Goal: Task Accomplishment & Management: Manage account settings

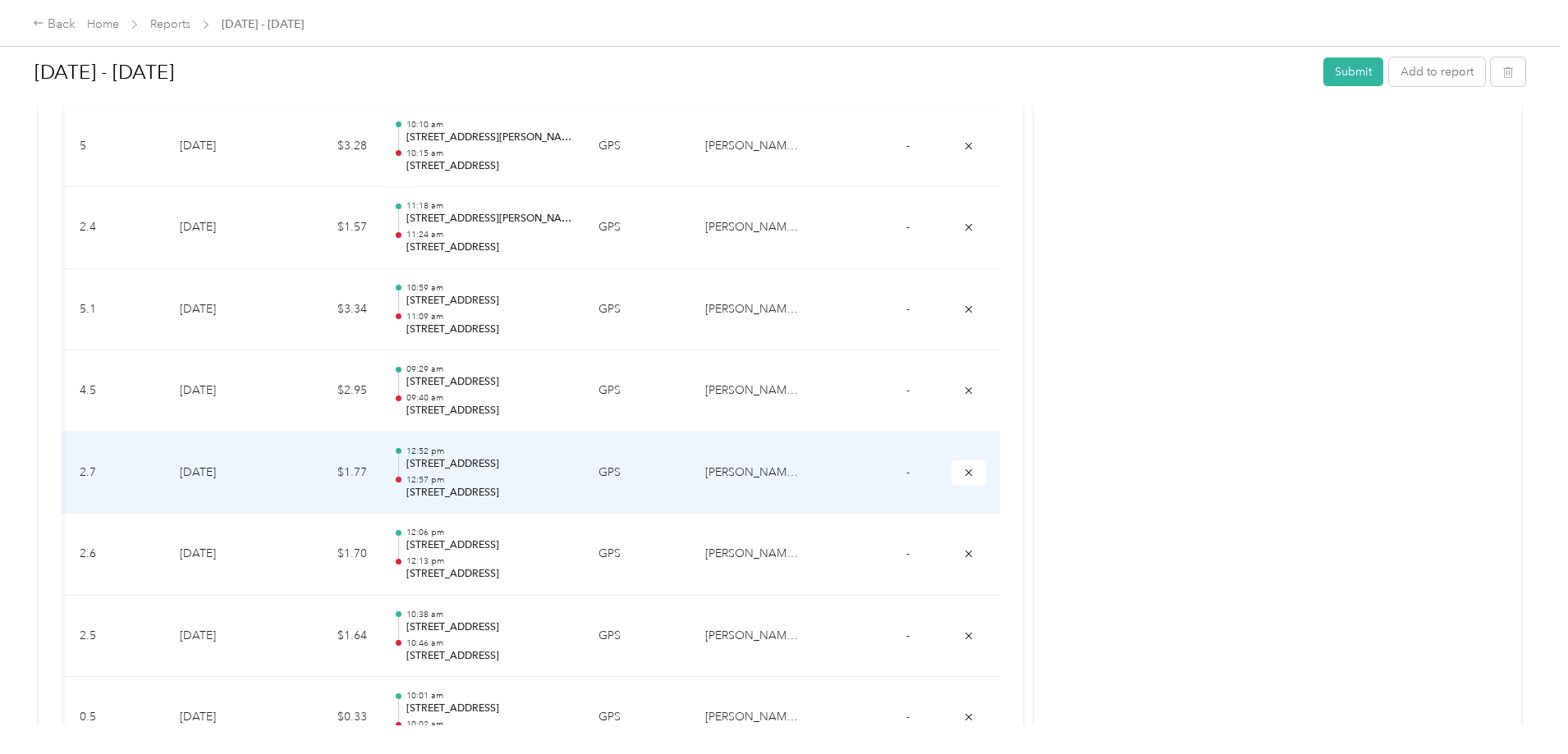
scroll to position [1066, 0]
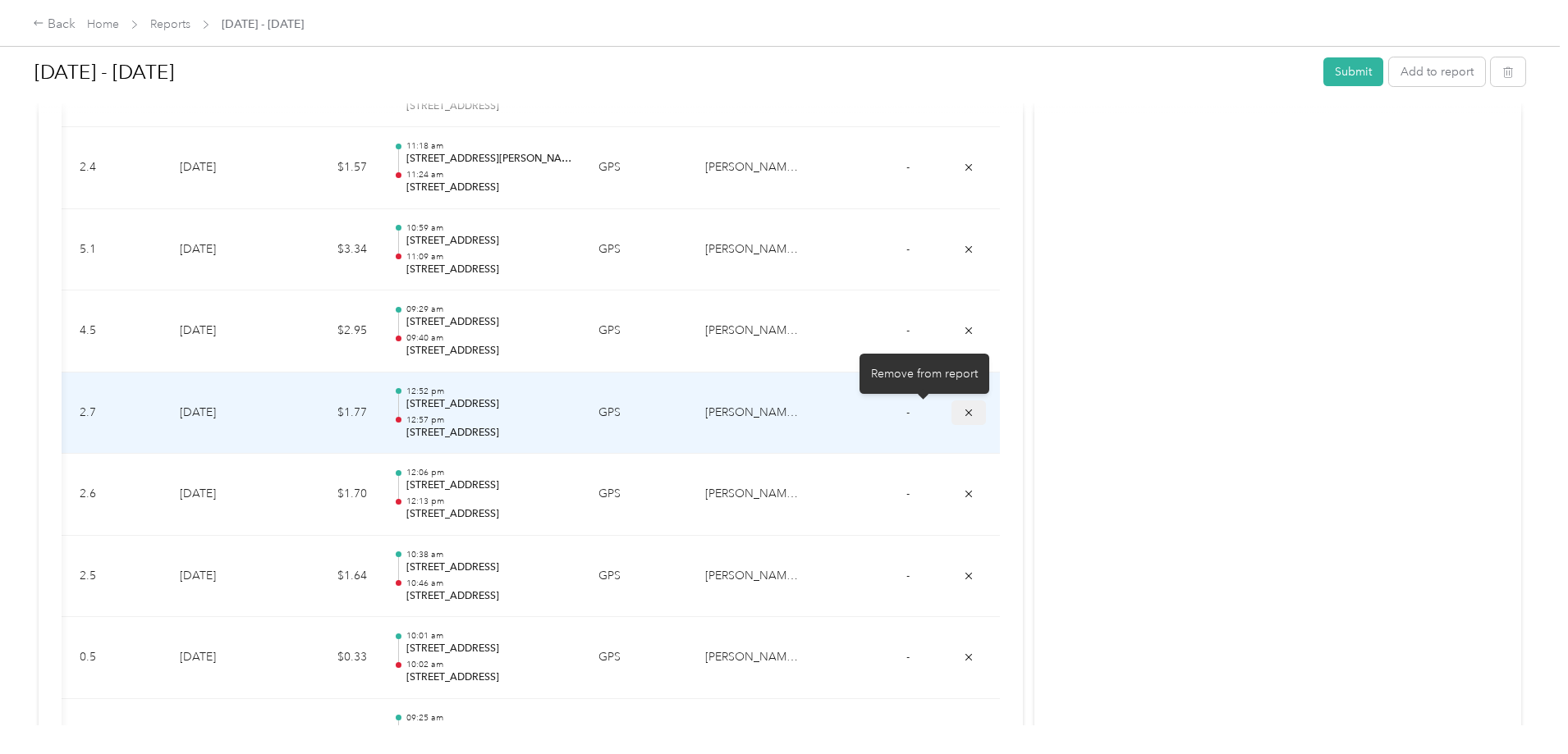
click at [963, 408] on icon "submit" at bounding box center [969, 413] width 12 height 12
click at [952, 416] on button "submit" at bounding box center [968, 412] width 35 height 24
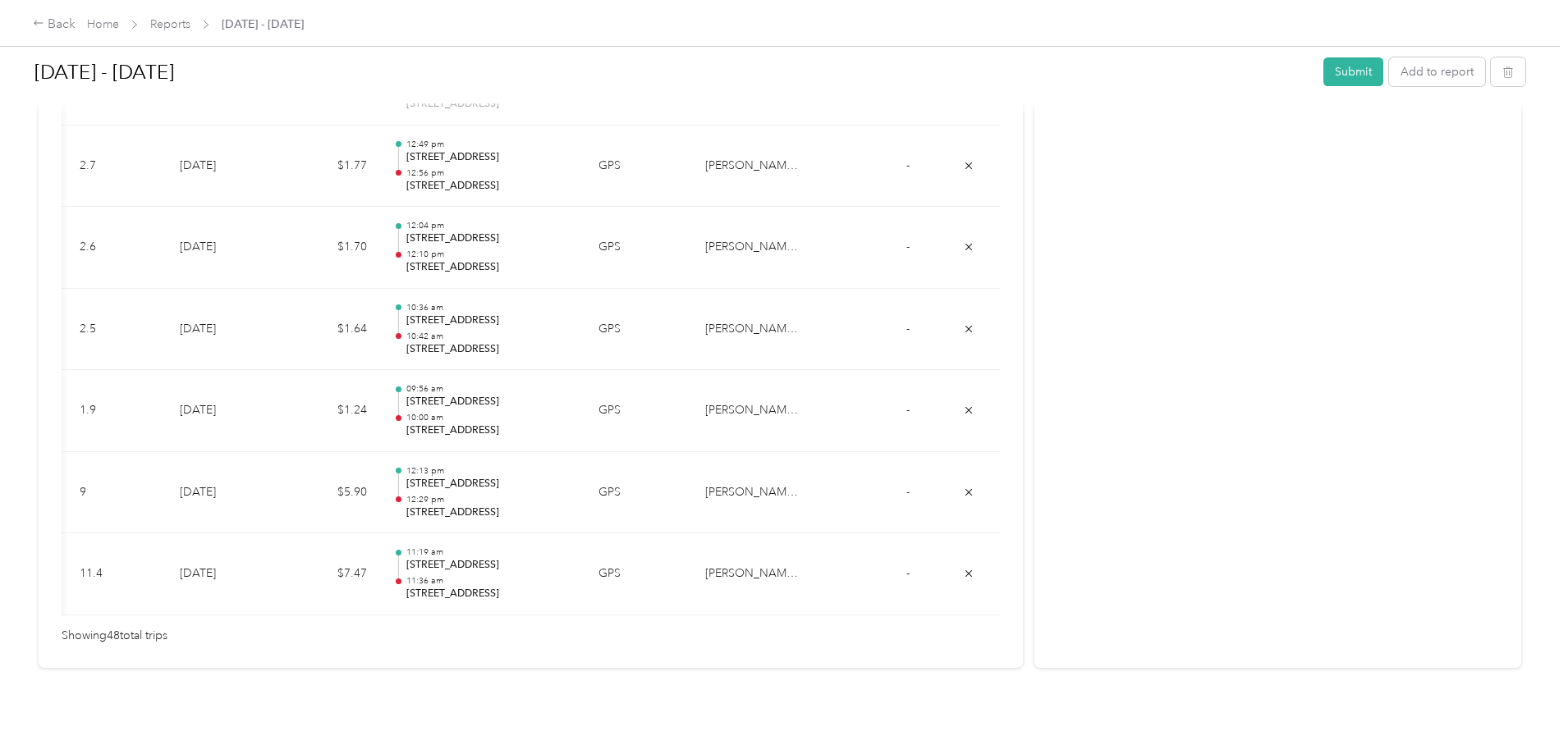
scroll to position [0, 198]
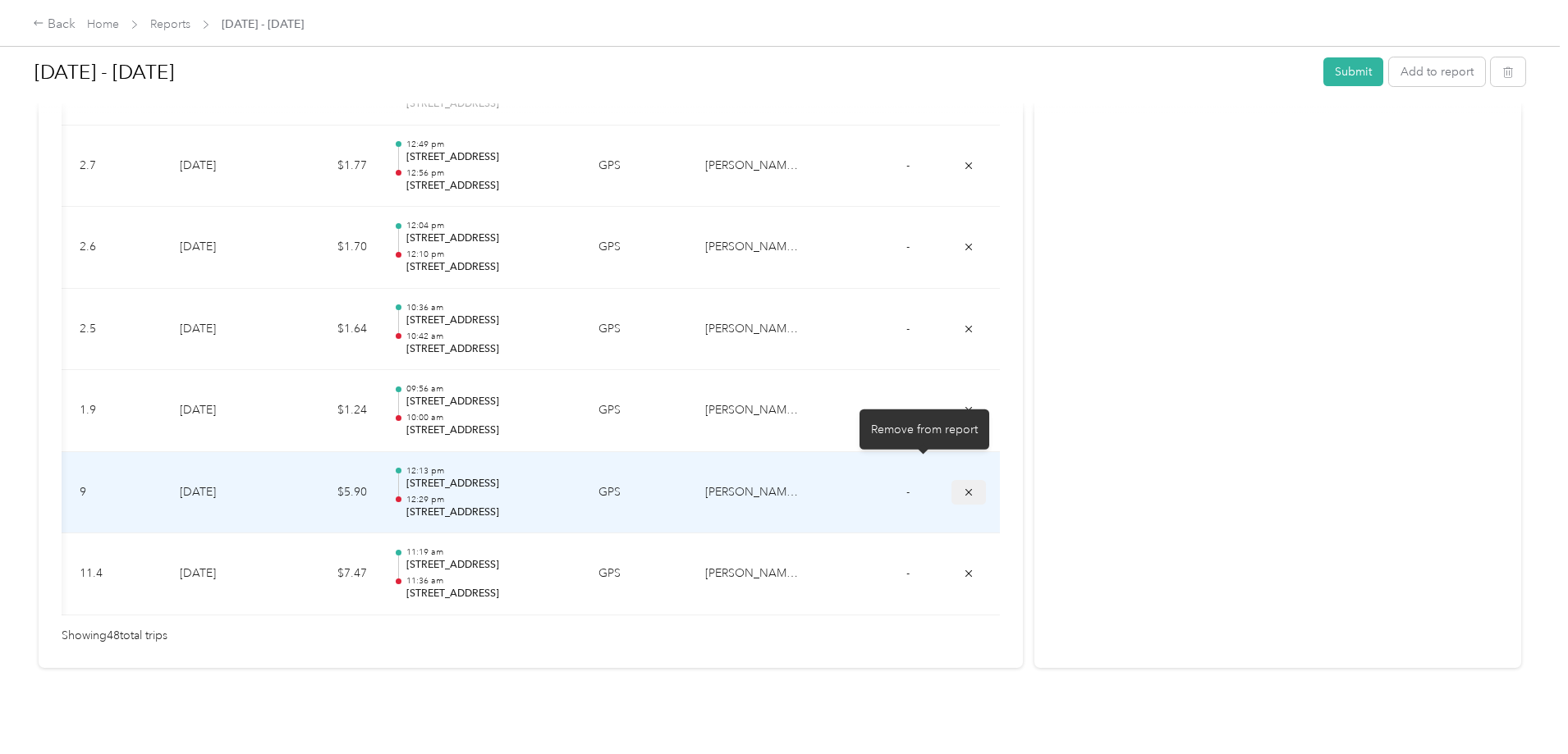
click at [963, 487] on icon "submit" at bounding box center [969, 493] width 12 height 12
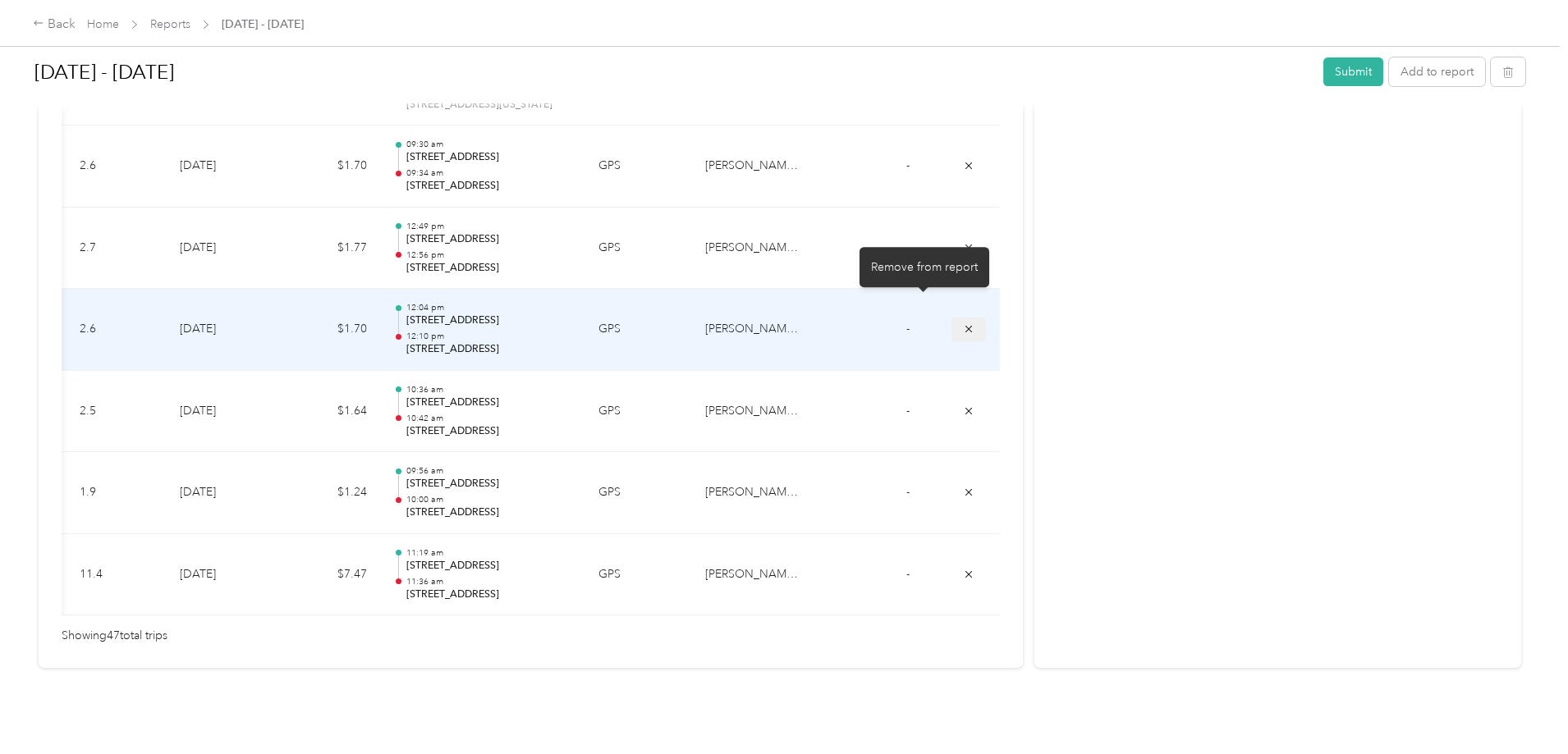
click at [963, 323] on icon "submit" at bounding box center [969, 329] width 12 height 12
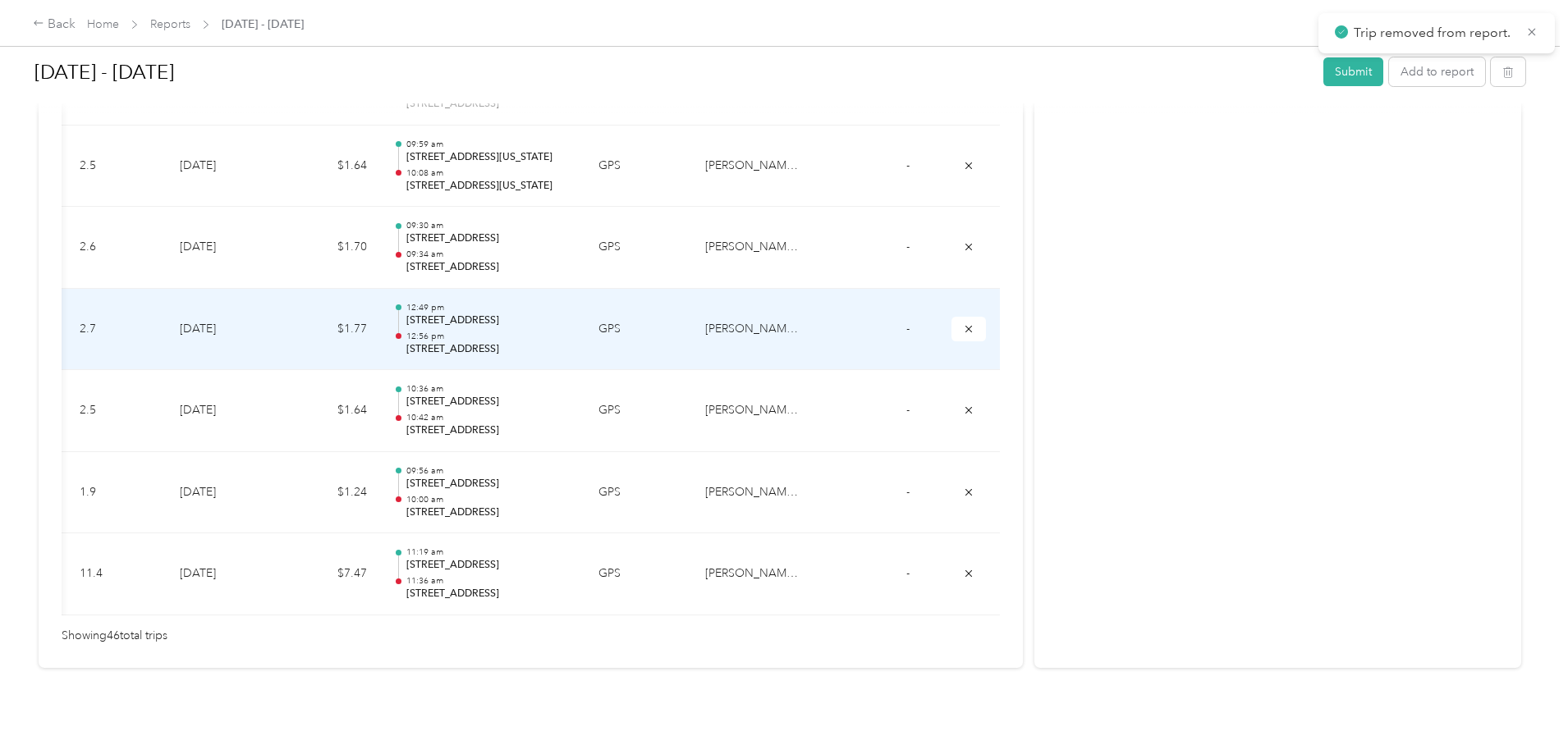
scroll to position [3788, 0]
click at [963, 323] on icon "submit" at bounding box center [969, 329] width 12 height 12
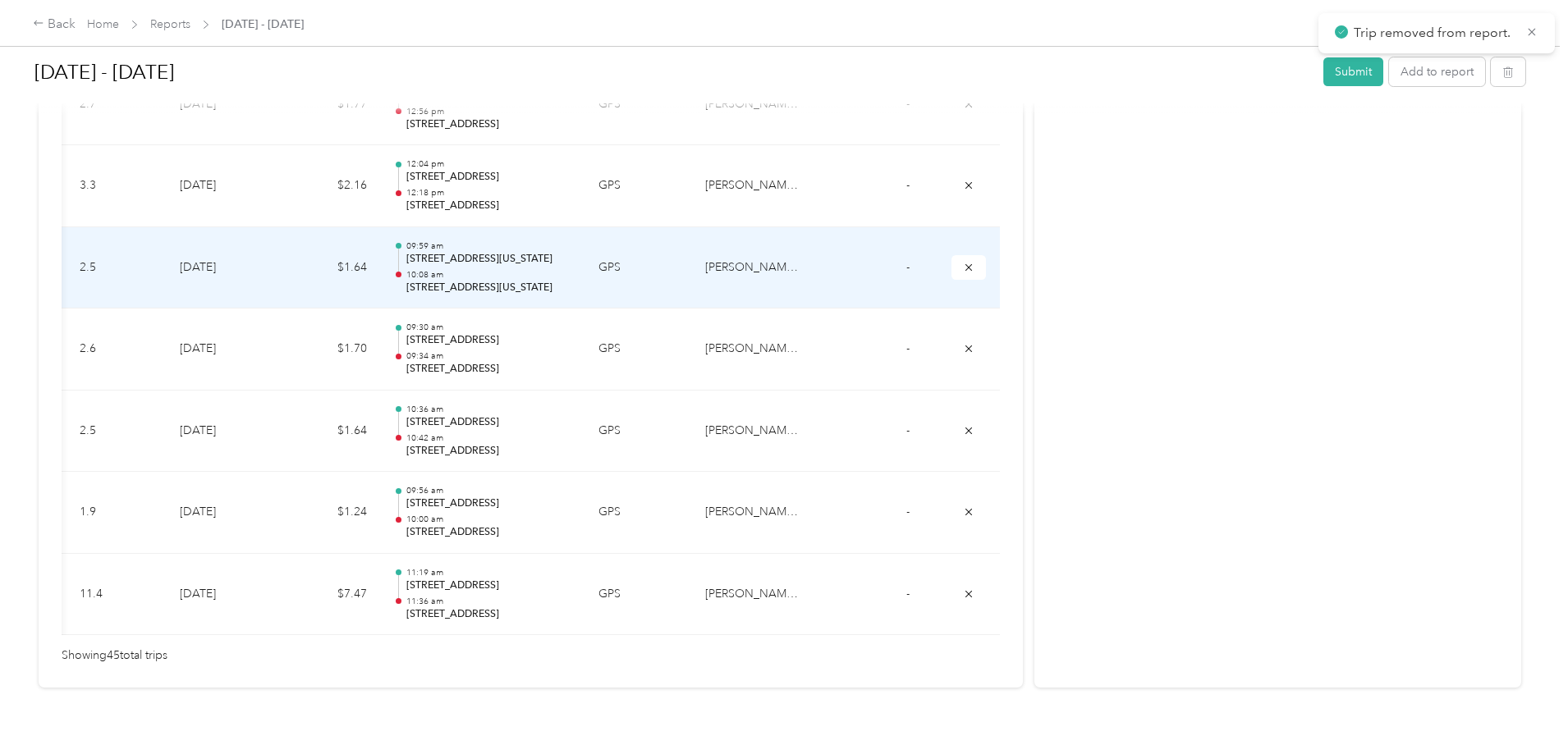
scroll to position [3541, 0]
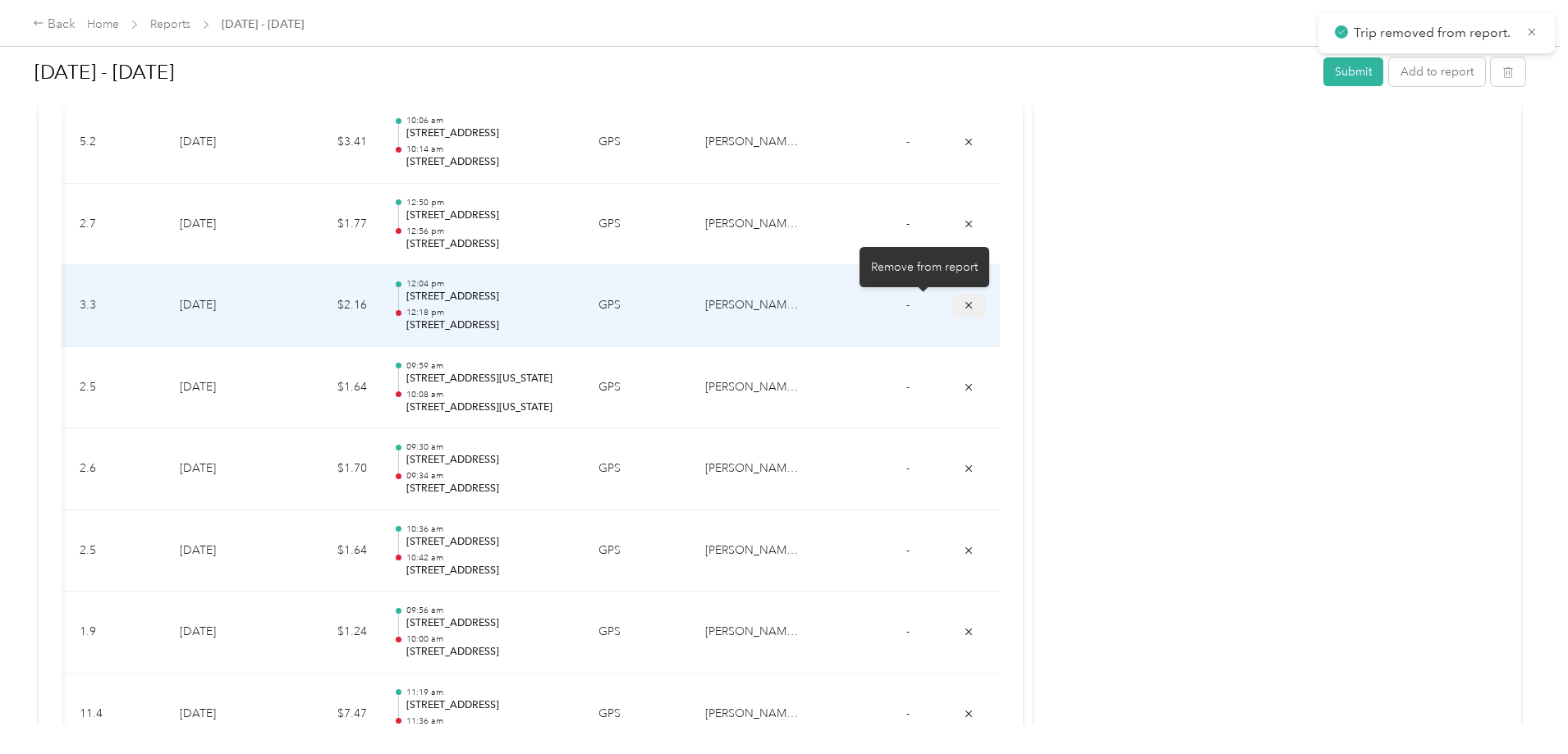
click at [952, 308] on button "submit" at bounding box center [968, 306] width 35 height 24
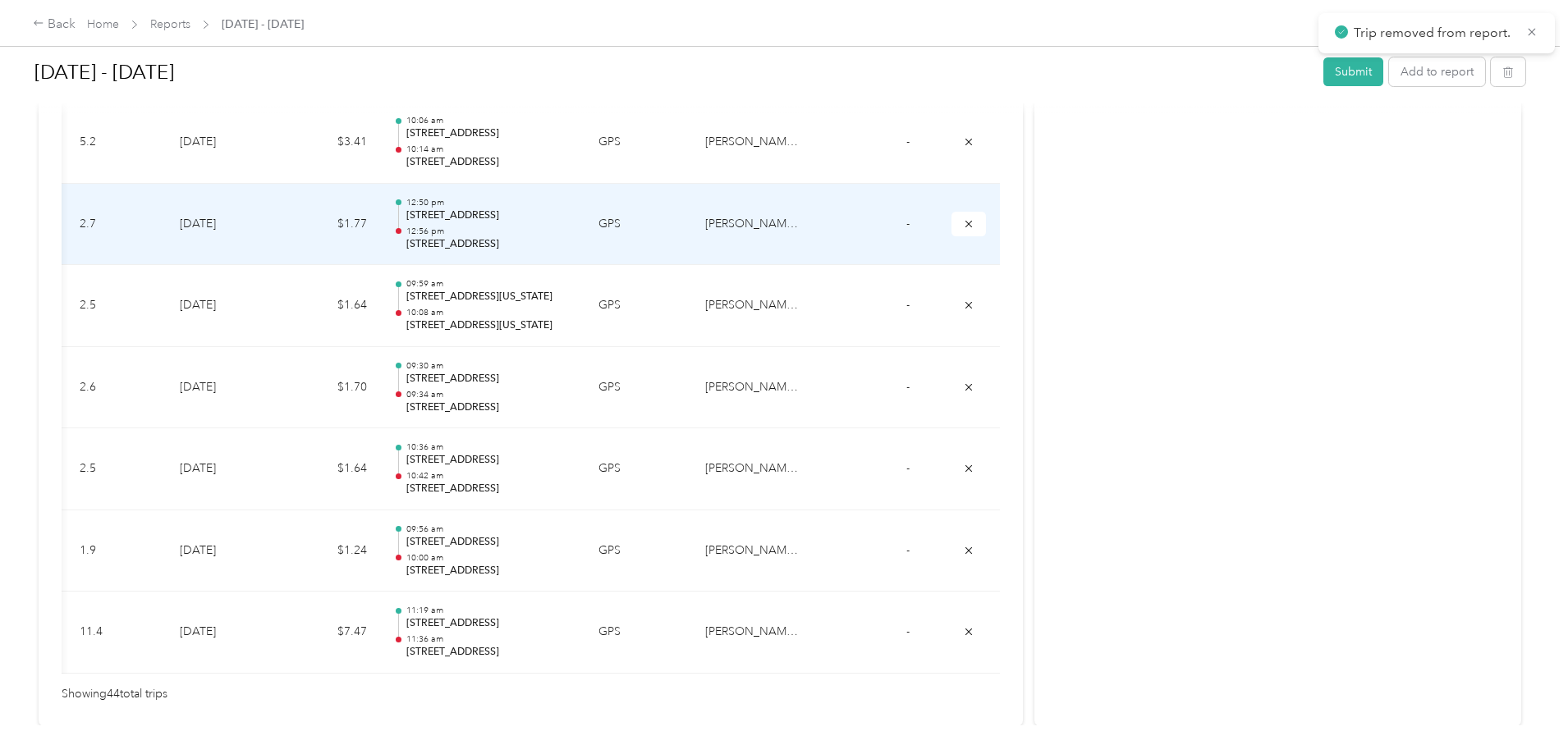
scroll to position [3460, 0]
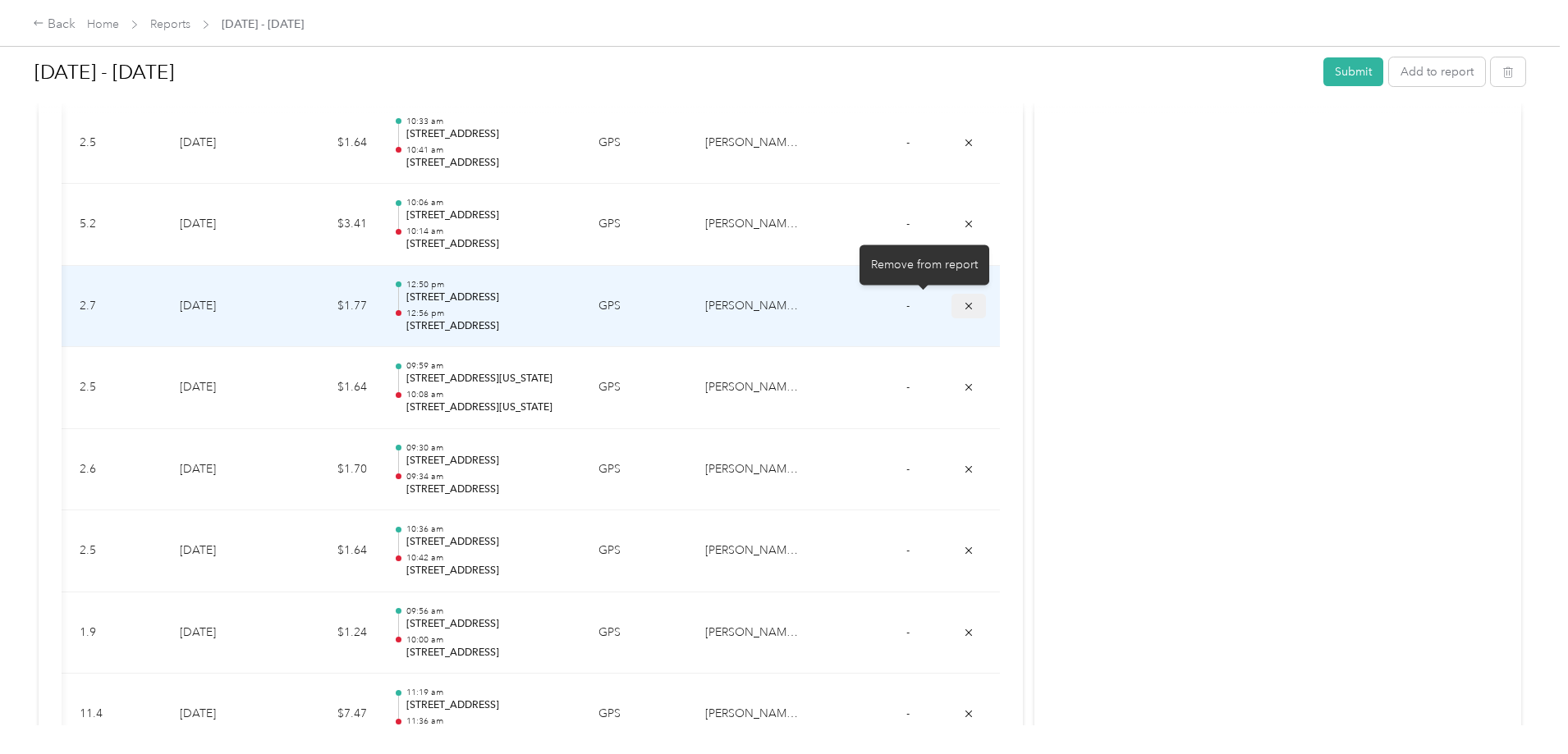
click at [963, 303] on icon "submit" at bounding box center [969, 307] width 12 height 12
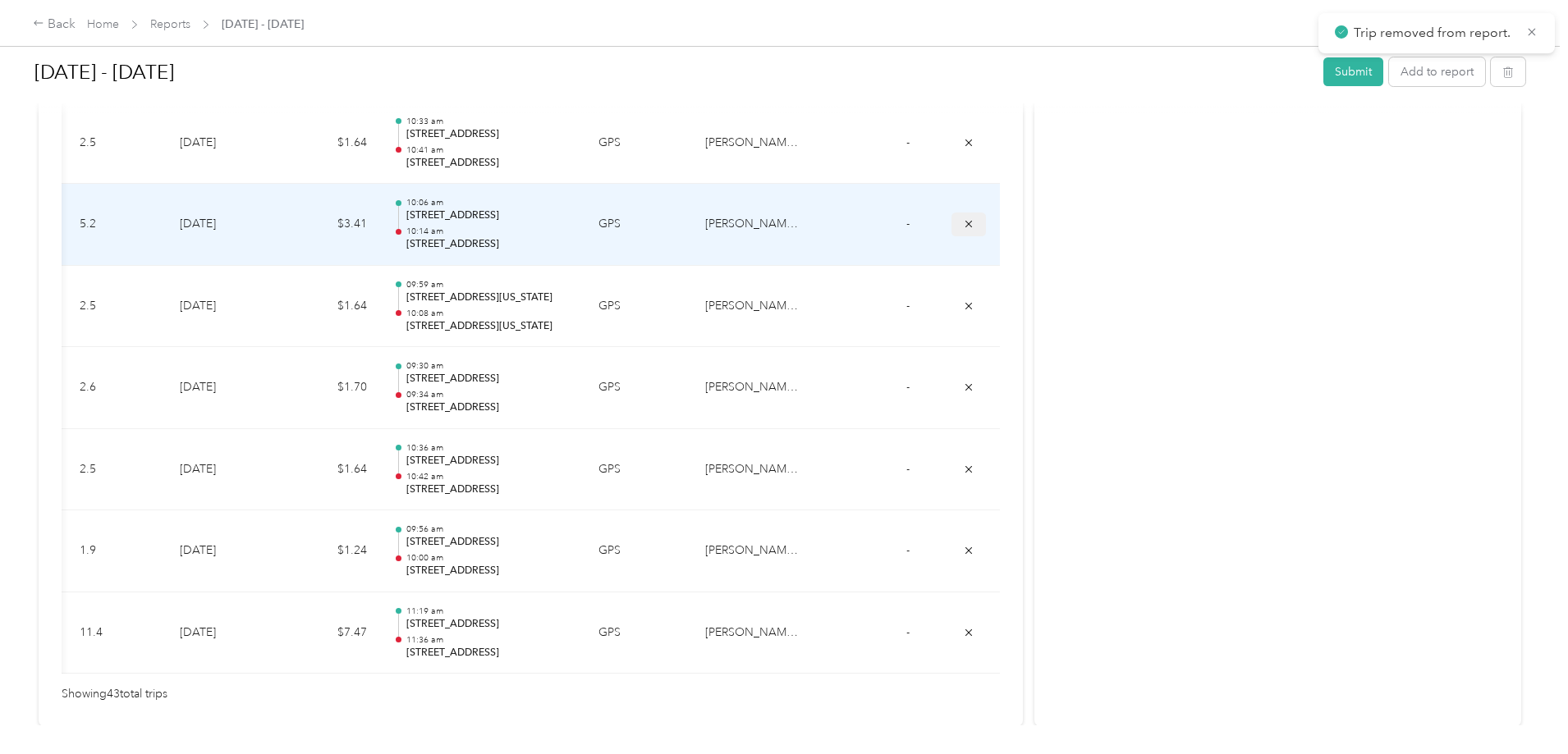
click at [963, 223] on icon "submit" at bounding box center [969, 224] width 12 height 12
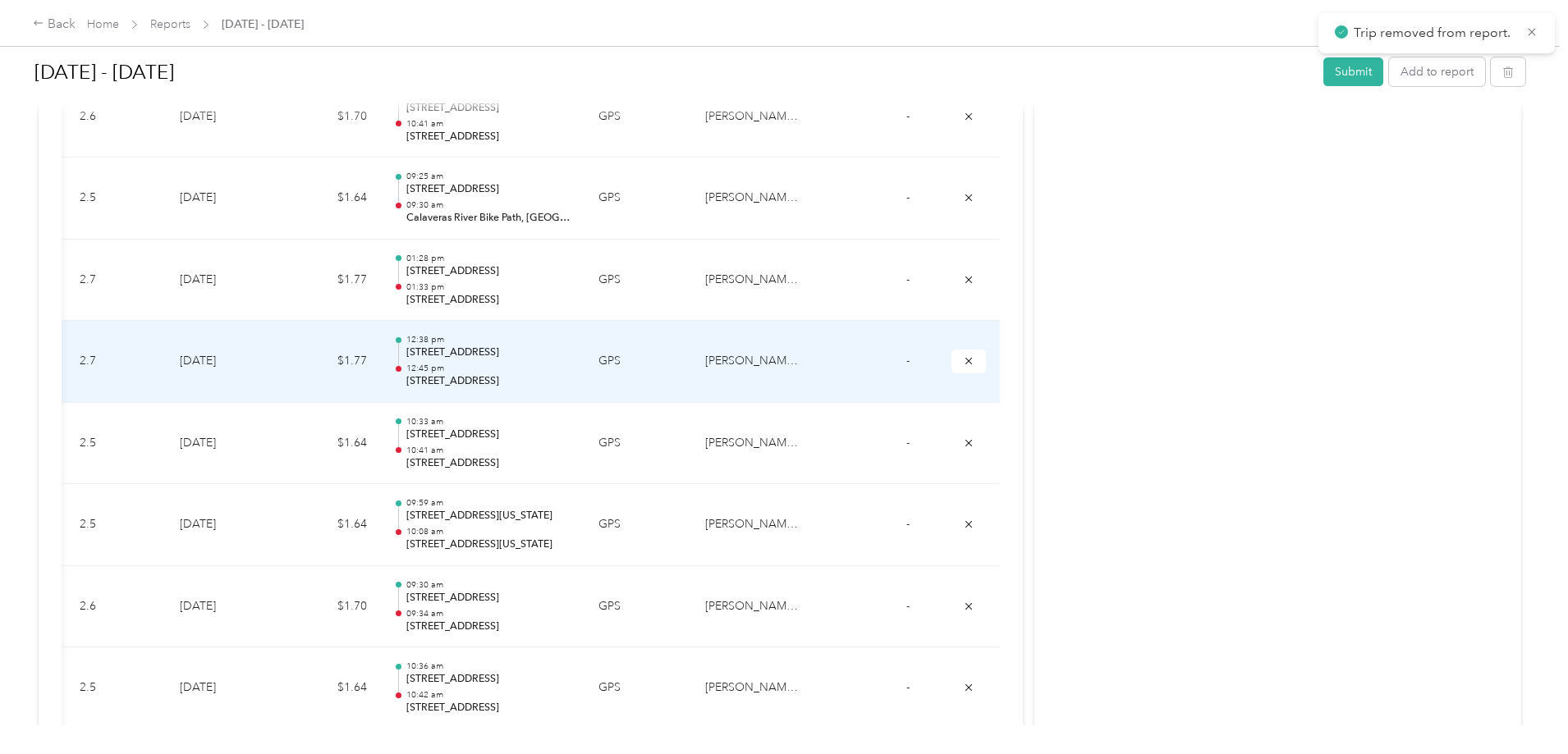
scroll to position [3131, 0]
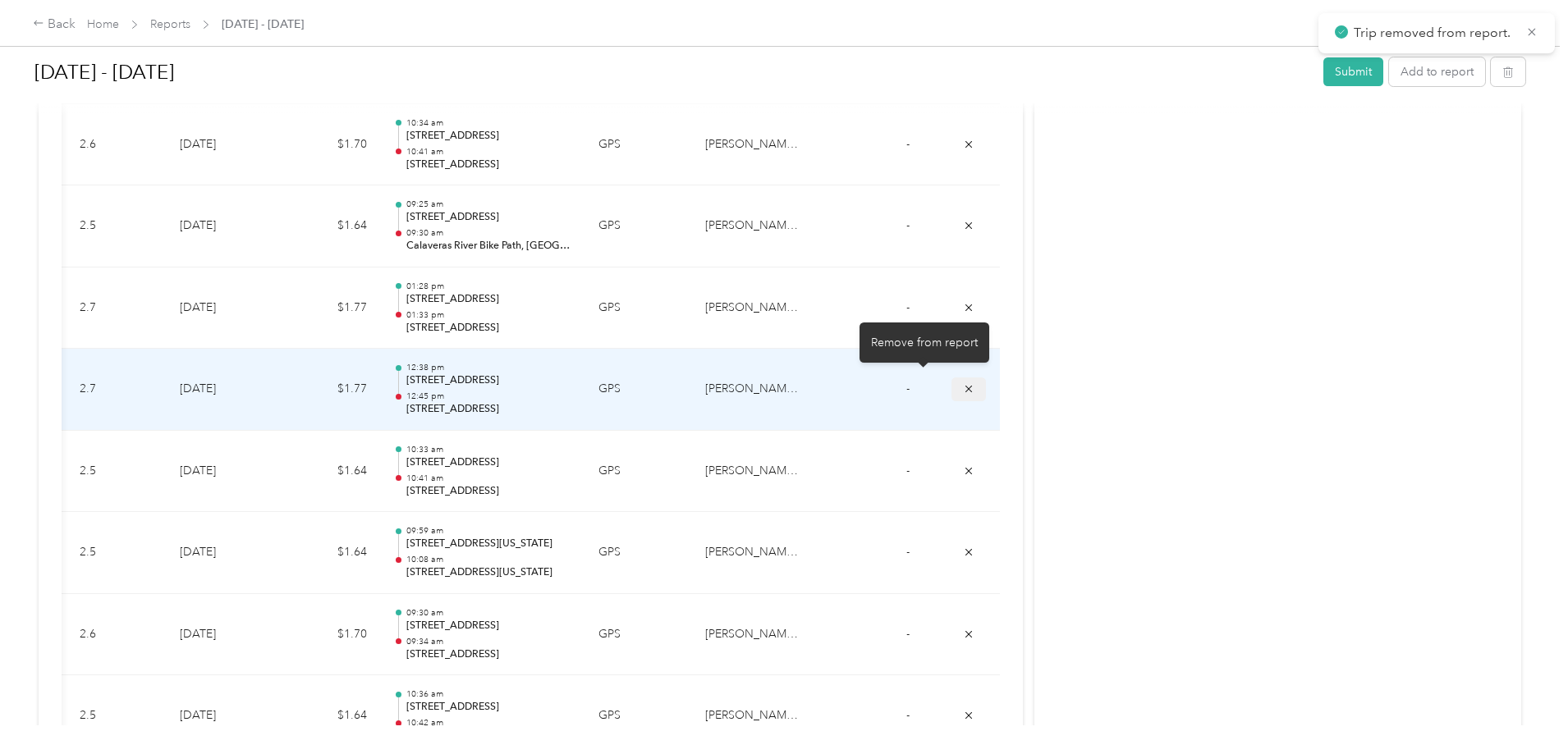
click at [963, 384] on icon "submit" at bounding box center [969, 389] width 12 height 12
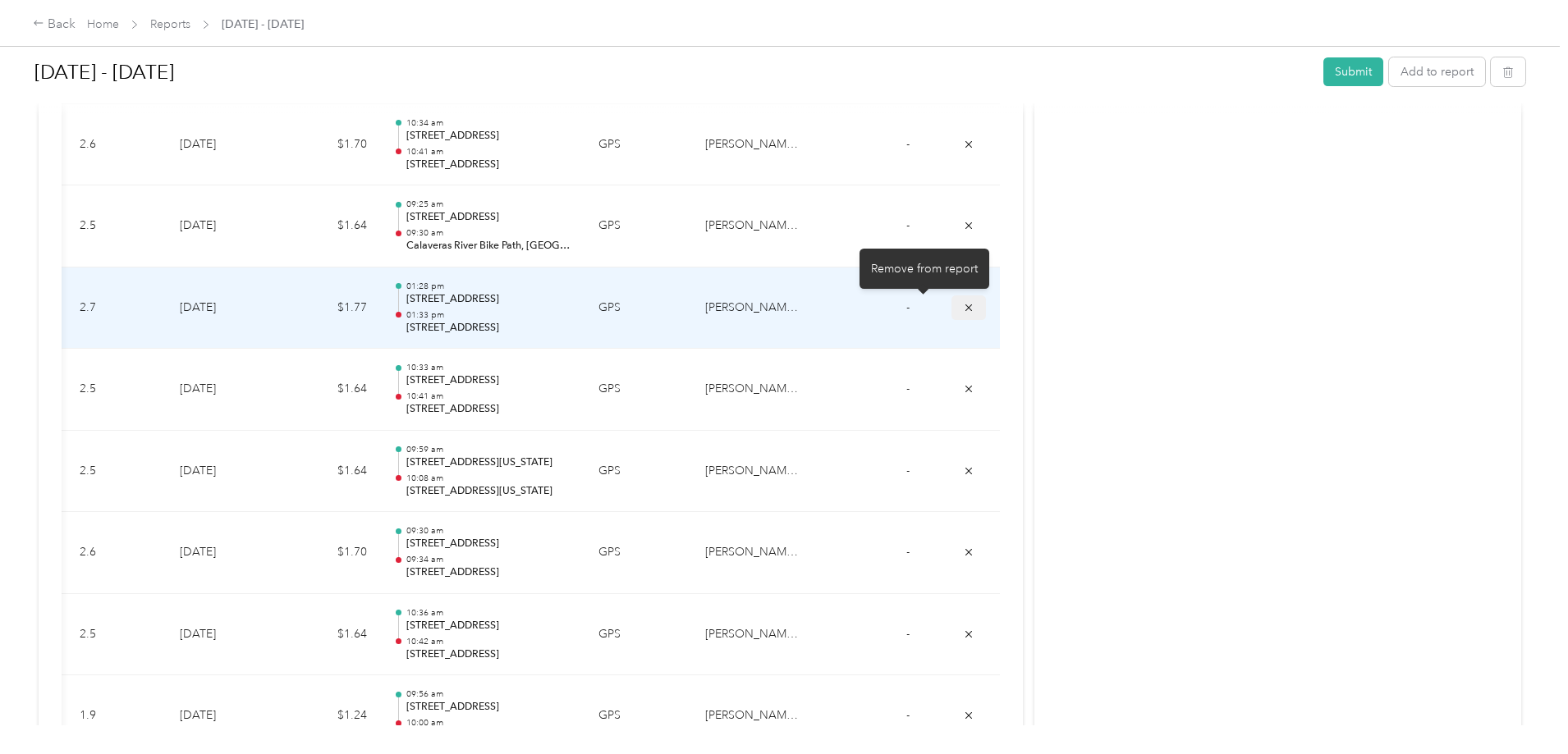
click at [963, 308] on icon "submit" at bounding box center [969, 308] width 12 height 12
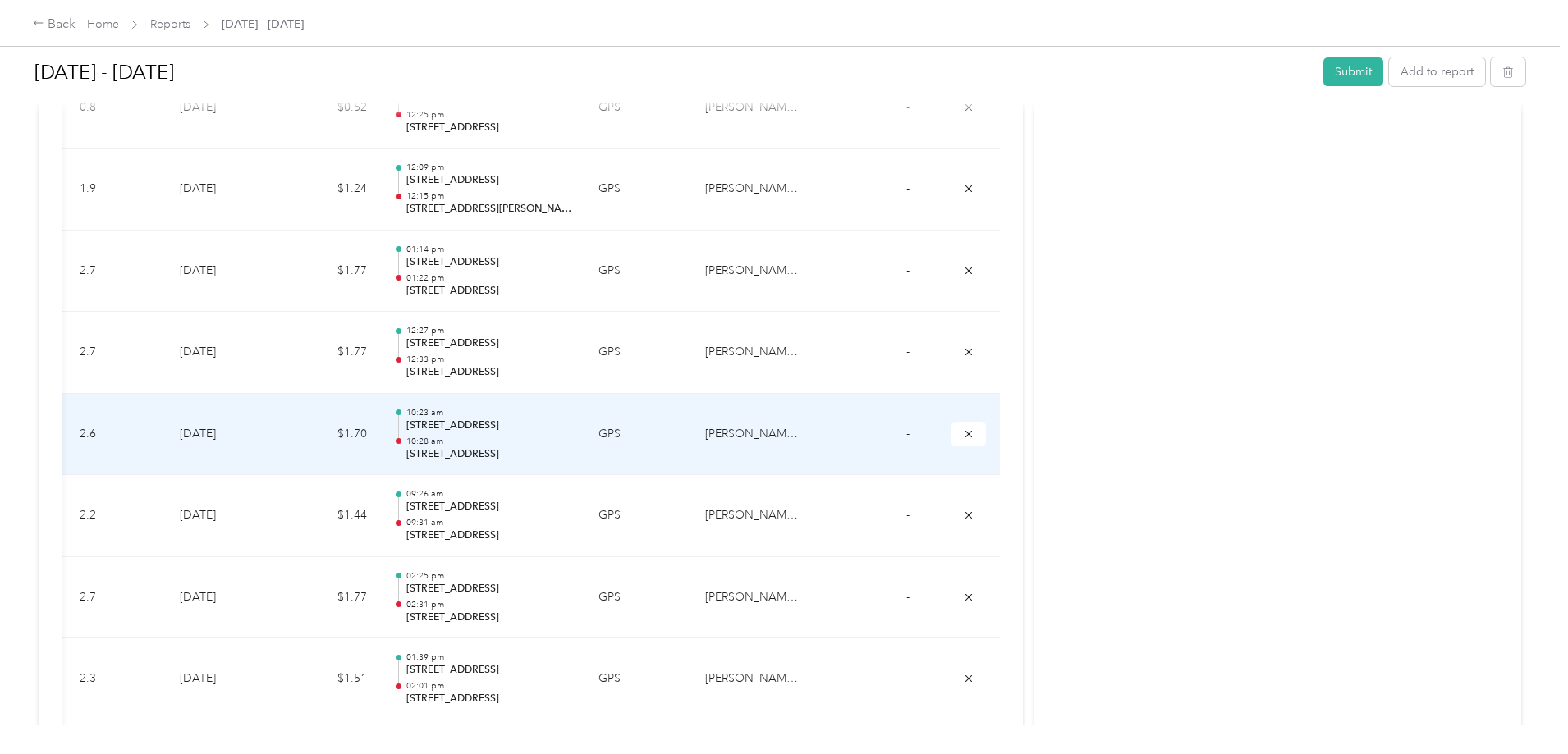
scroll to position [2475, 0]
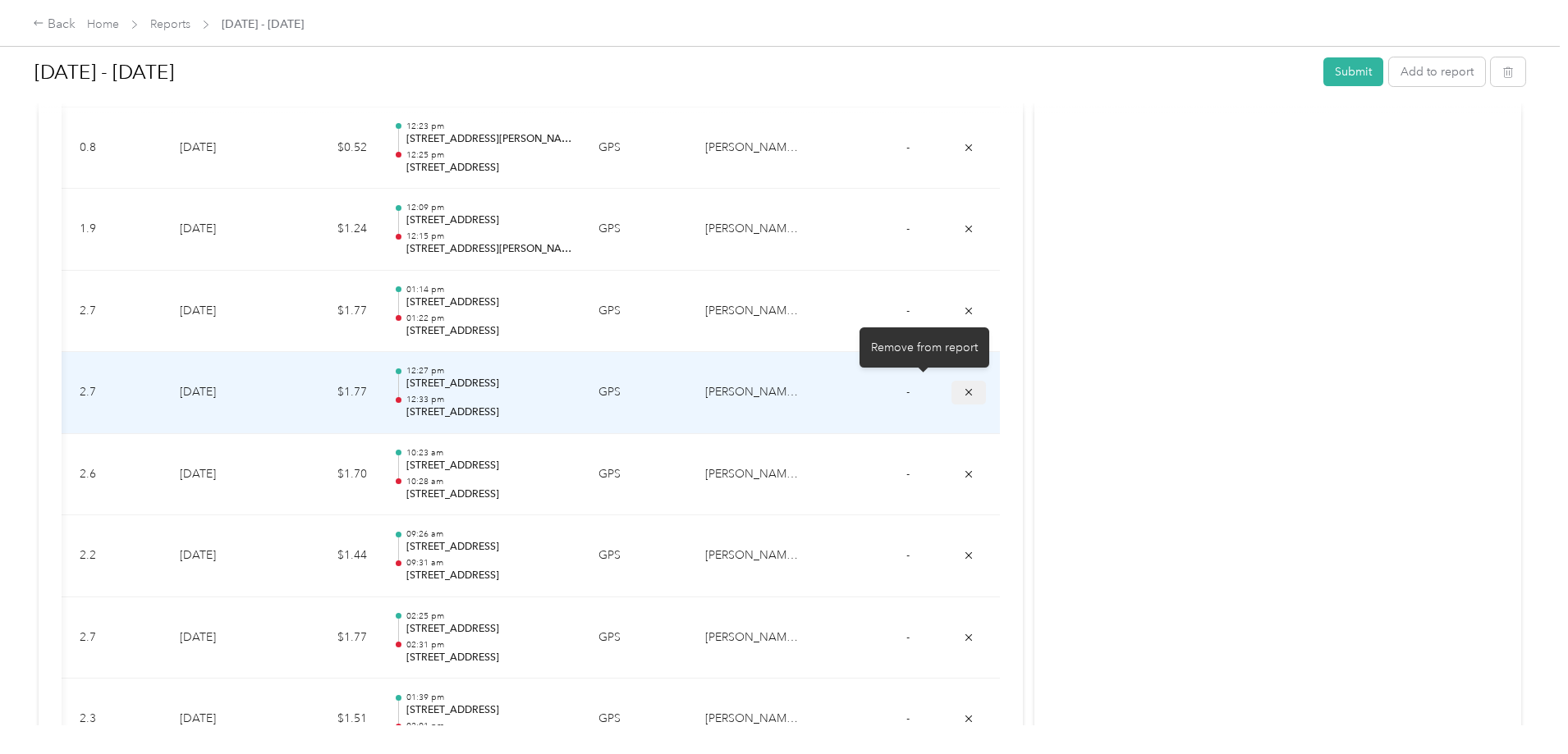
click at [963, 392] on icon "submit" at bounding box center [969, 392] width 12 height 12
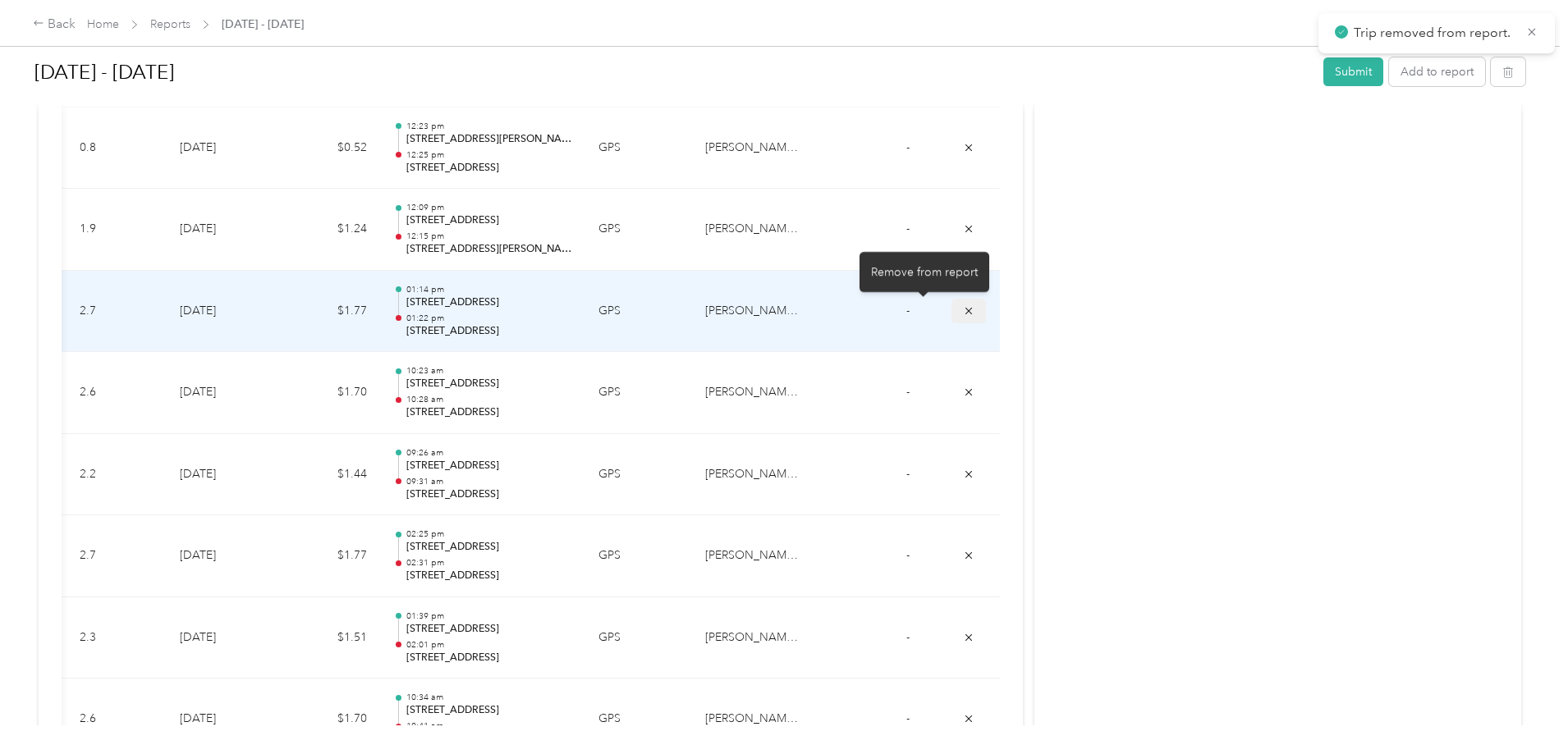
click at [963, 308] on icon "submit" at bounding box center [969, 311] width 12 height 12
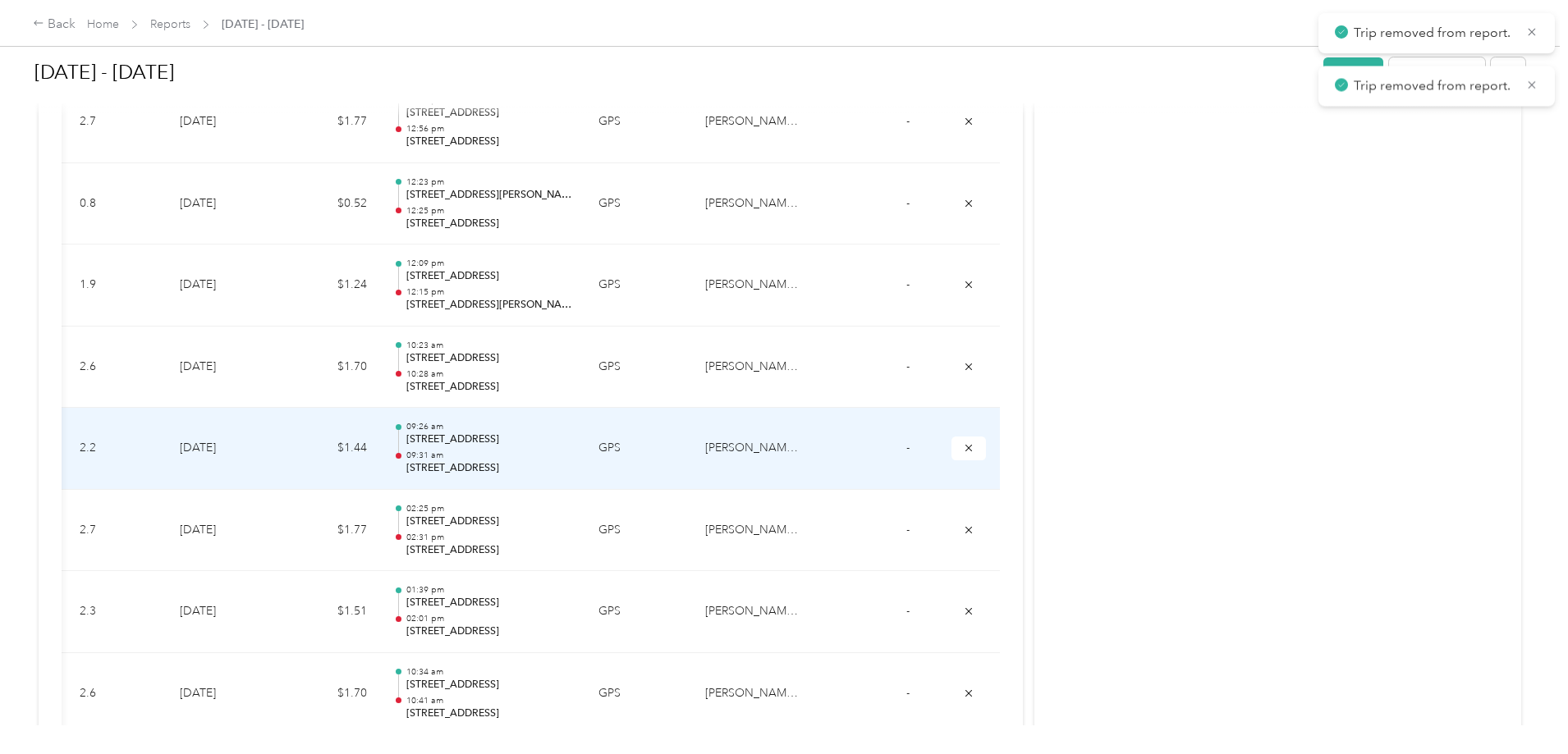
scroll to position [2393, 0]
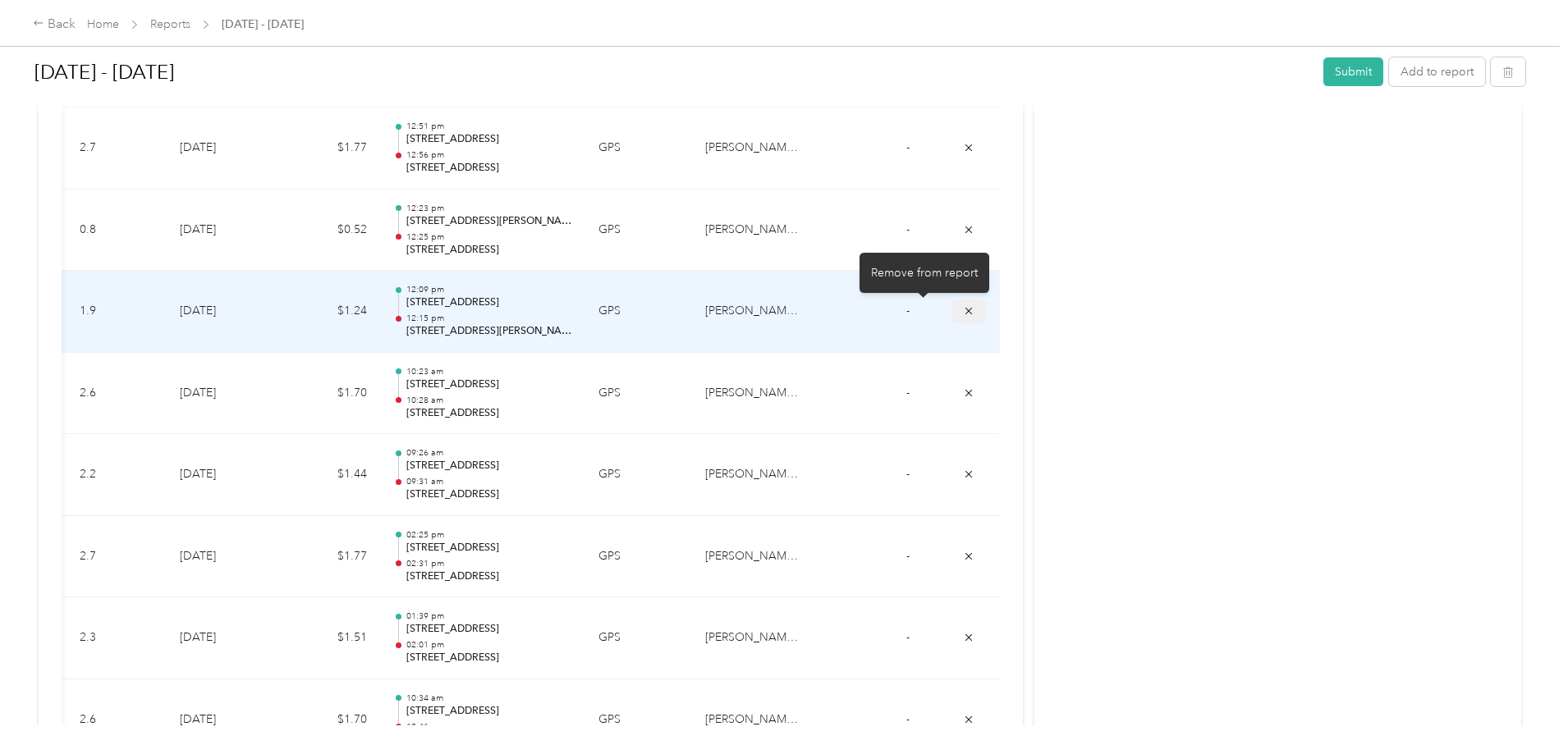
click at [952, 308] on button "submit" at bounding box center [968, 311] width 35 height 24
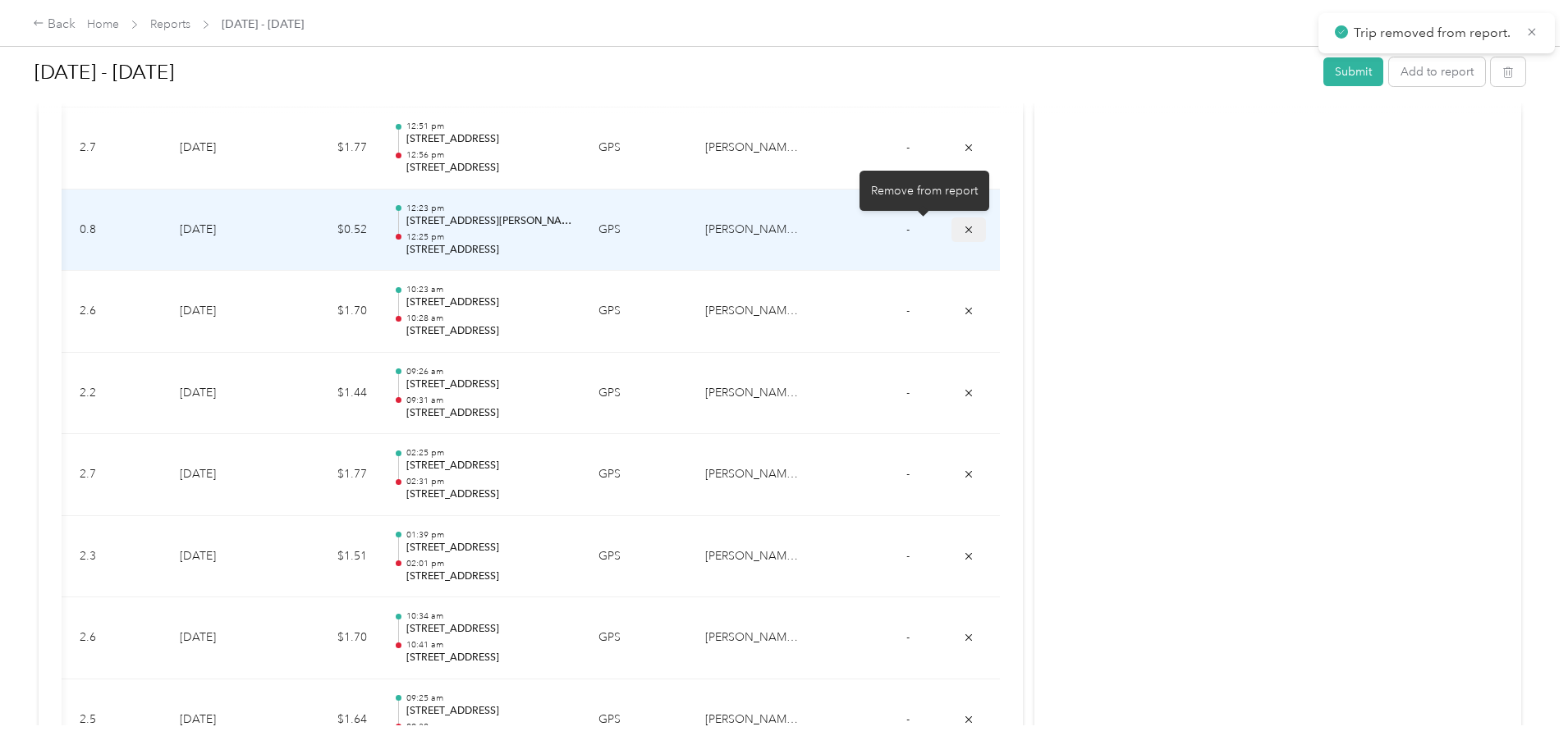
click at [965, 232] on icon "submit" at bounding box center [968, 229] width 7 height 7
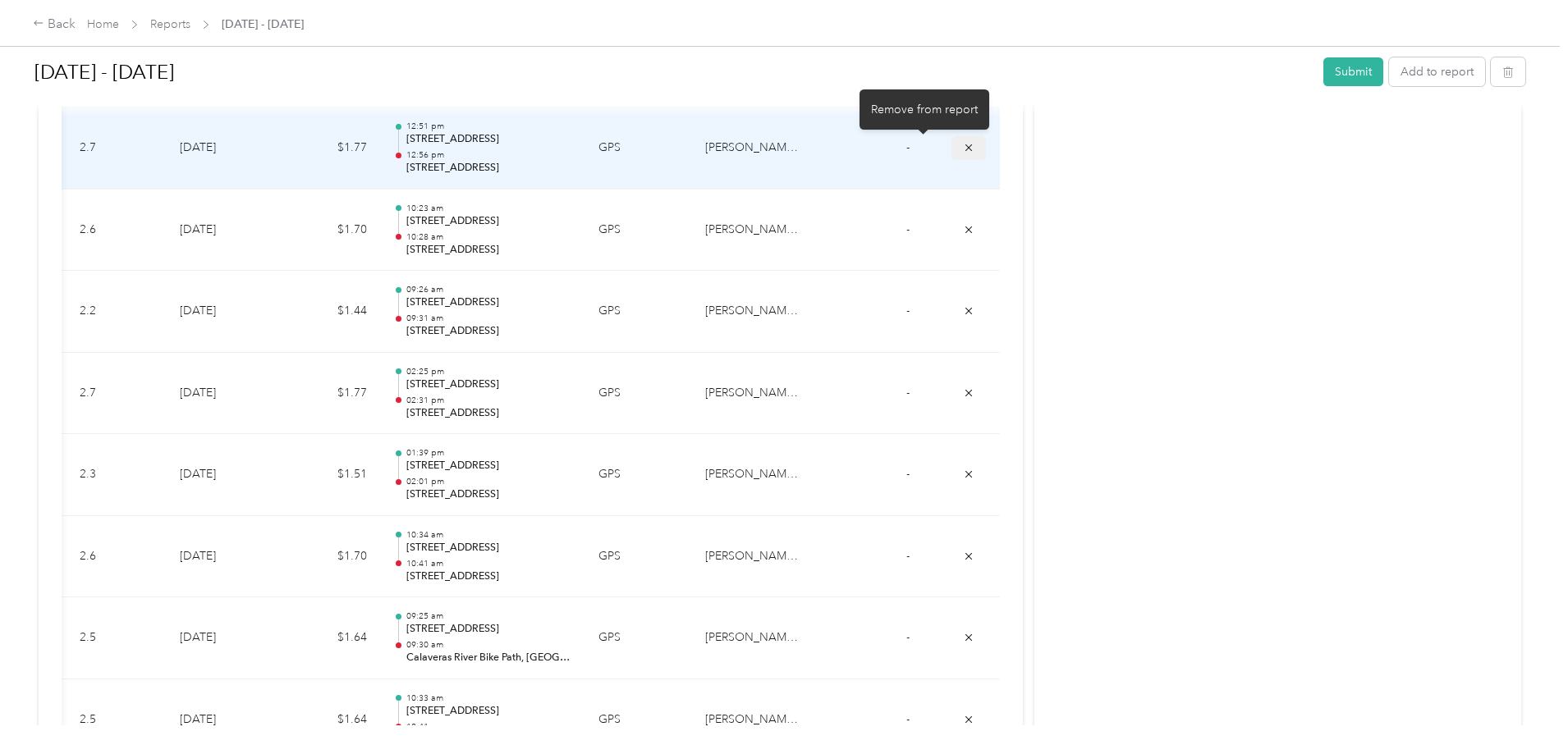
click at [952, 147] on button "submit" at bounding box center [968, 148] width 35 height 24
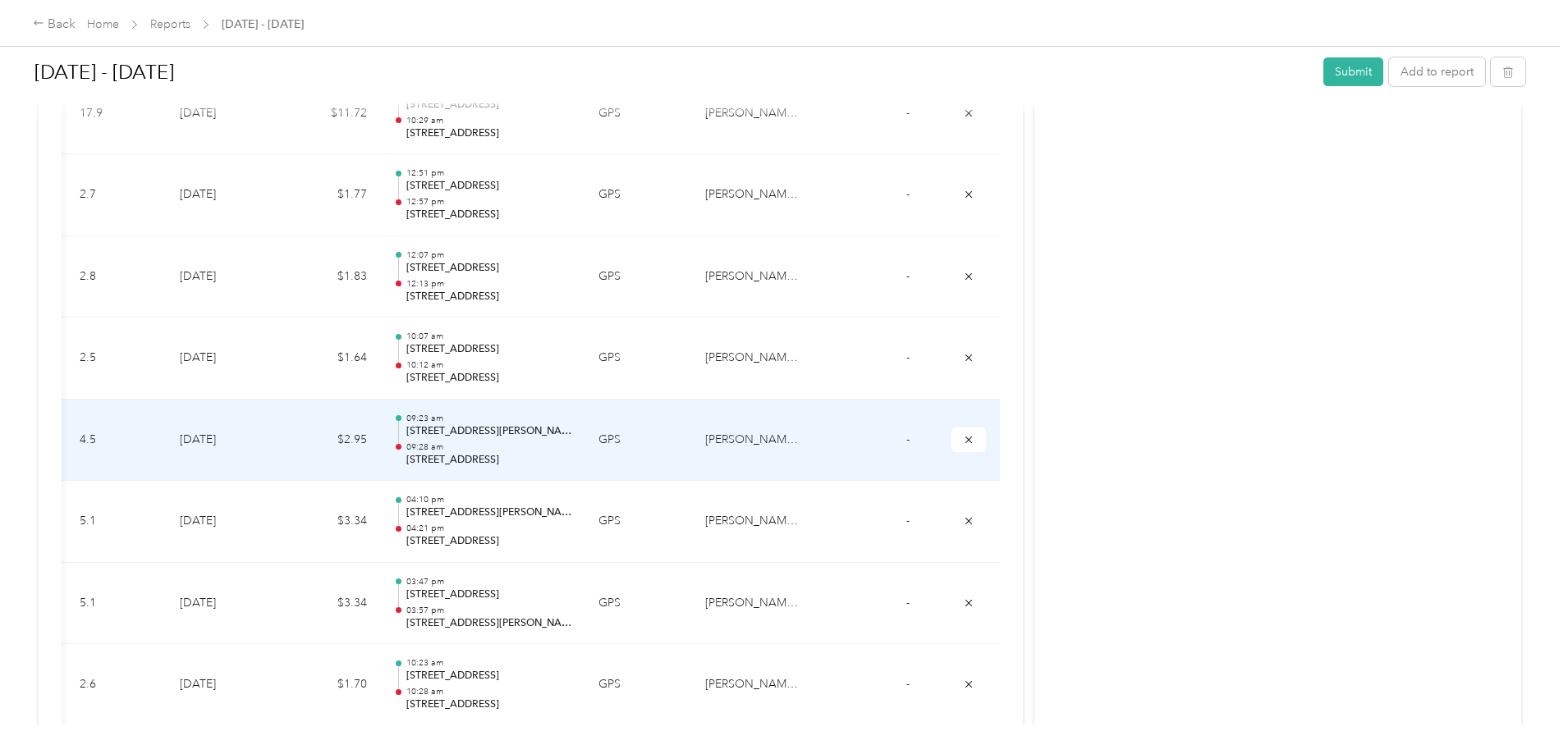
scroll to position [1818, 0]
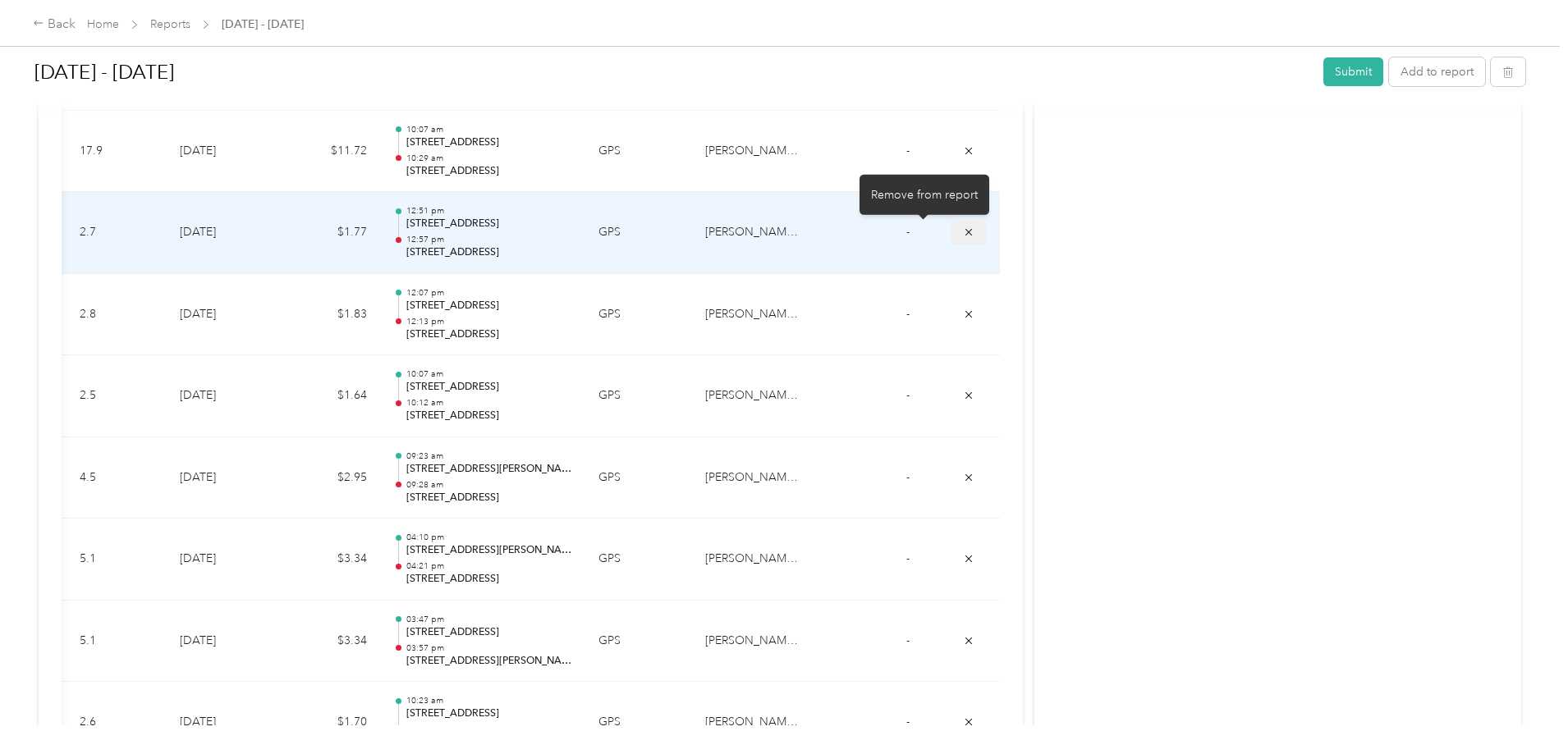
click at [963, 233] on icon "submit" at bounding box center [969, 233] width 12 height 12
click at [952, 231] on button "submit" at bounding box center [968, 233] width 35 height 24
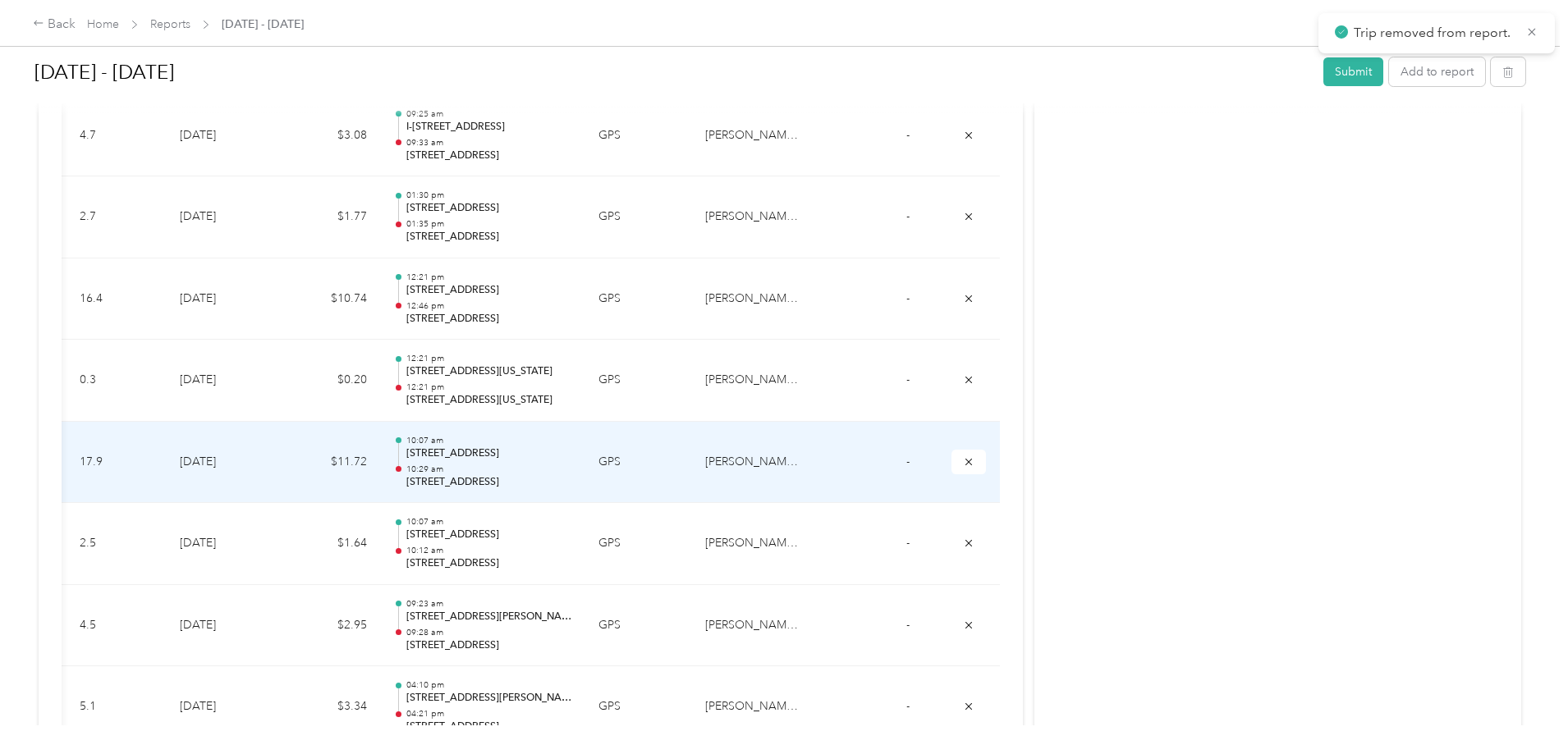
scroll to position [1490, 0]
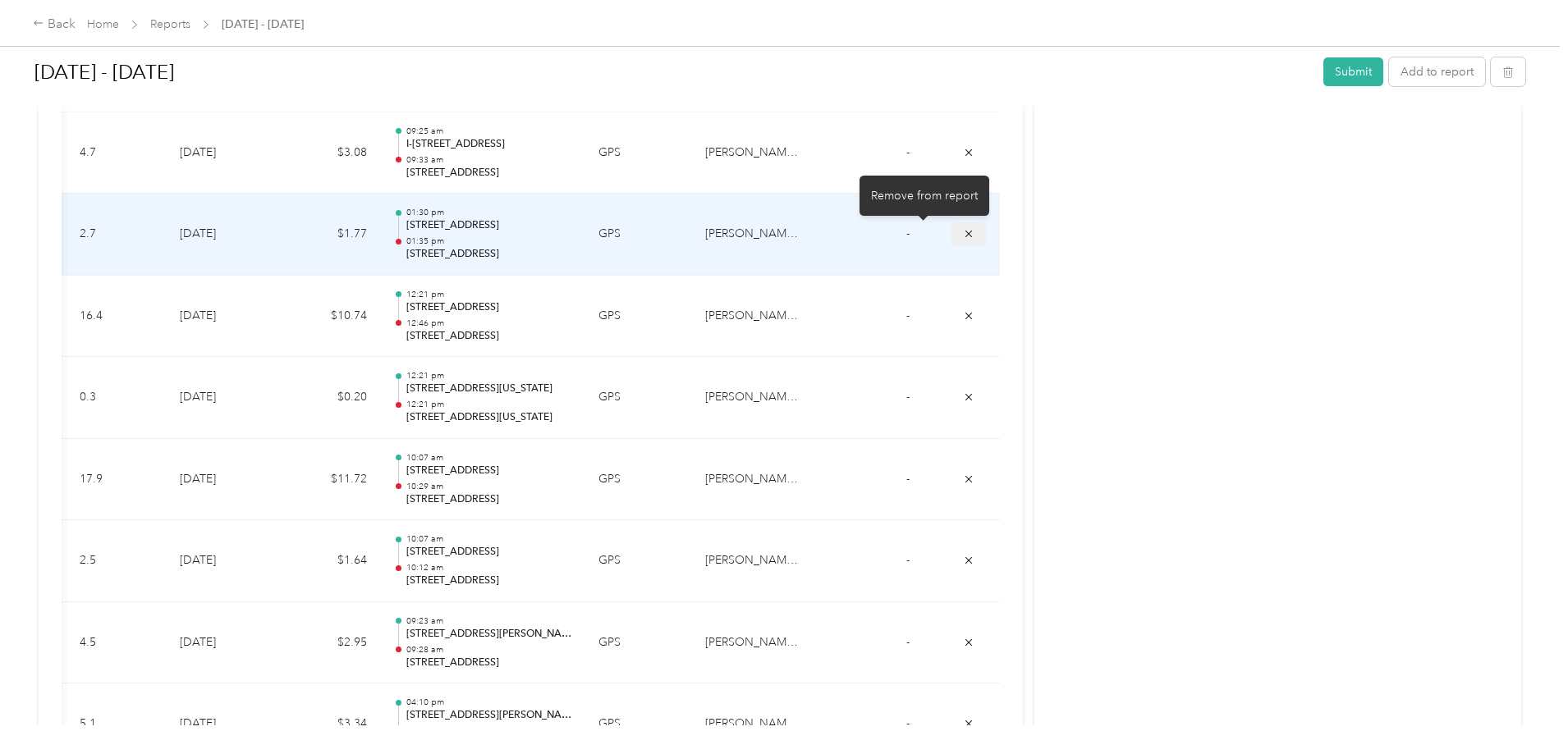
click at [963, 233] on icon "submit" at bounding box center [969, 234] width 12 height 12
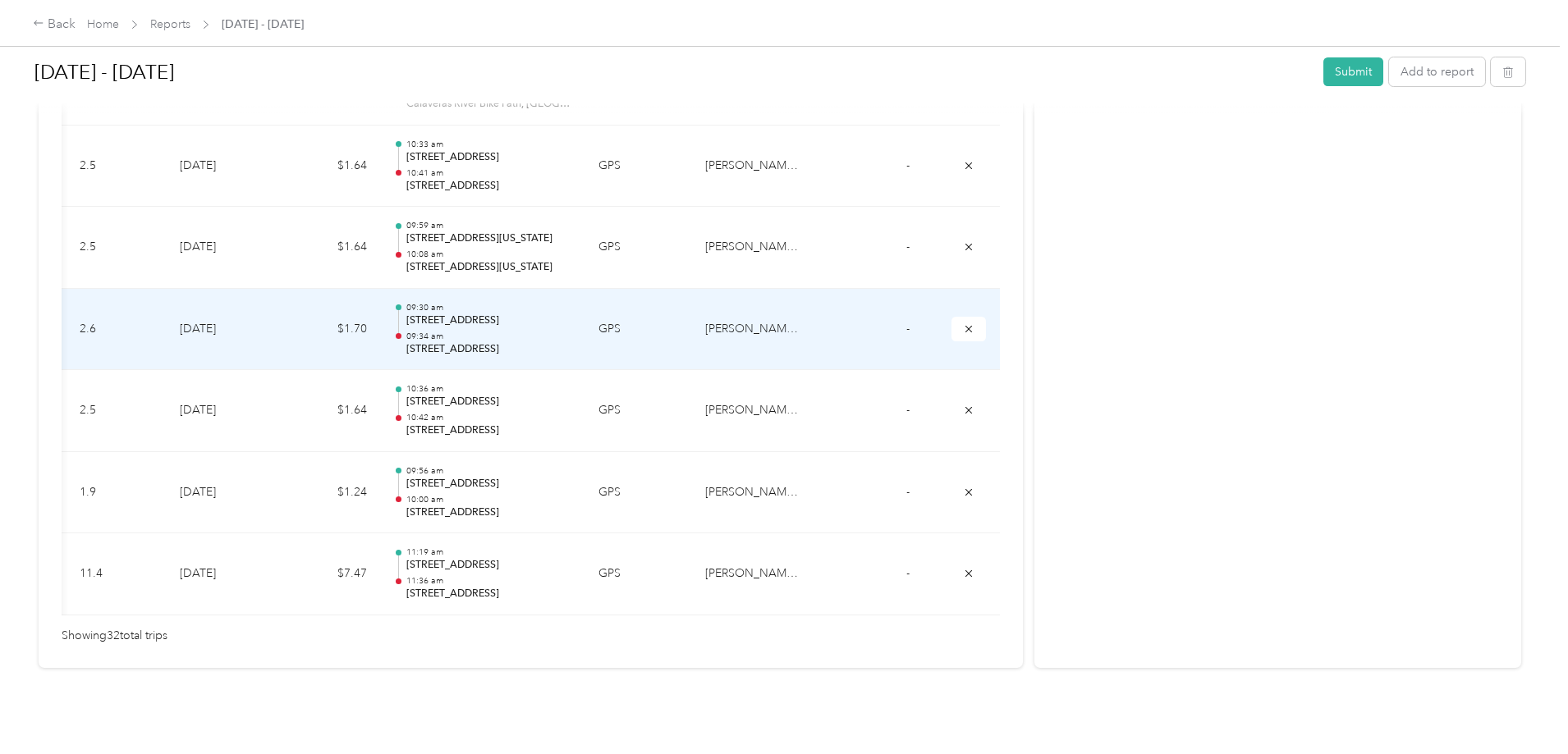
scroll to position [2644, 0]
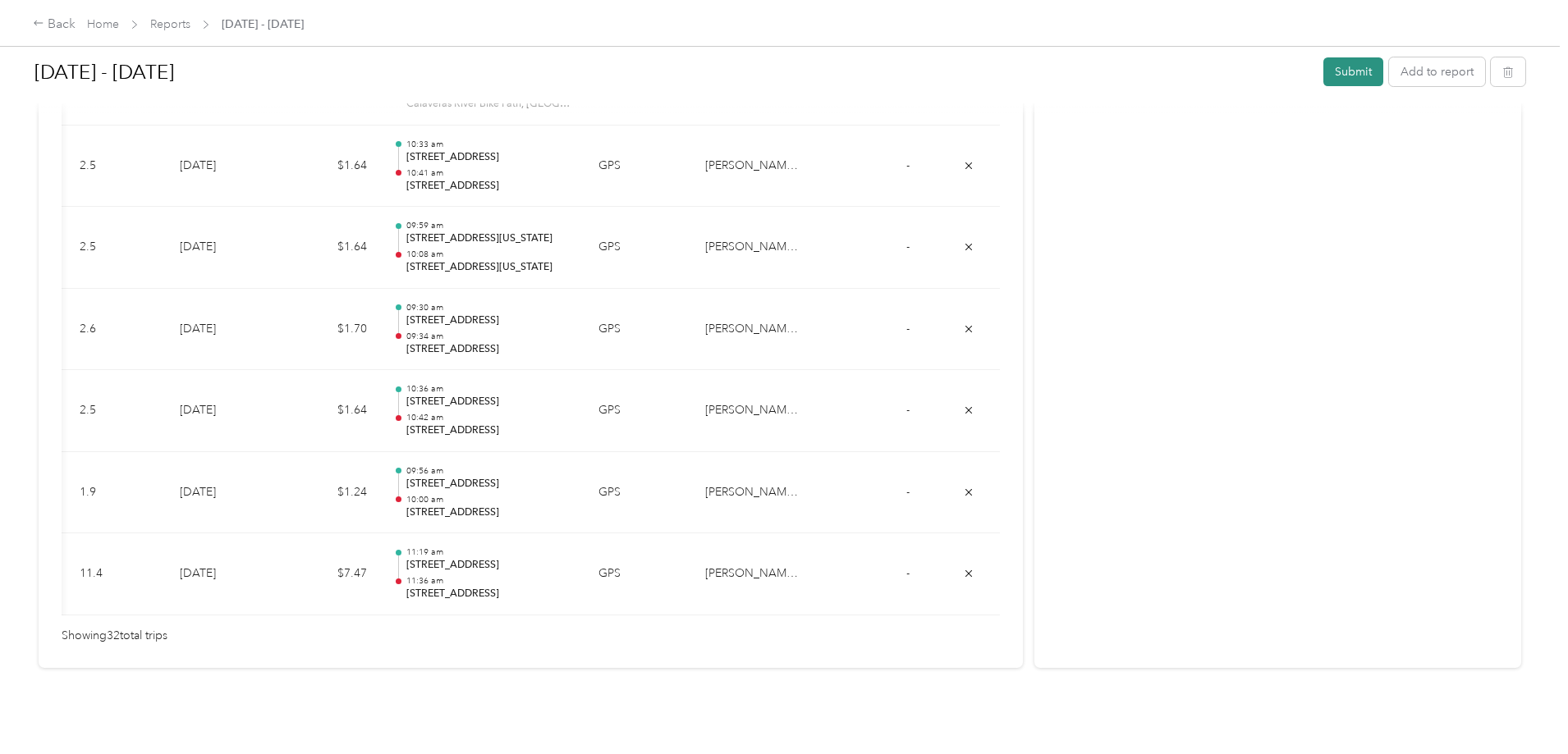
click at [1323, 72] on button "Submit" at bounding box center [1353, 71] width 60 height 29
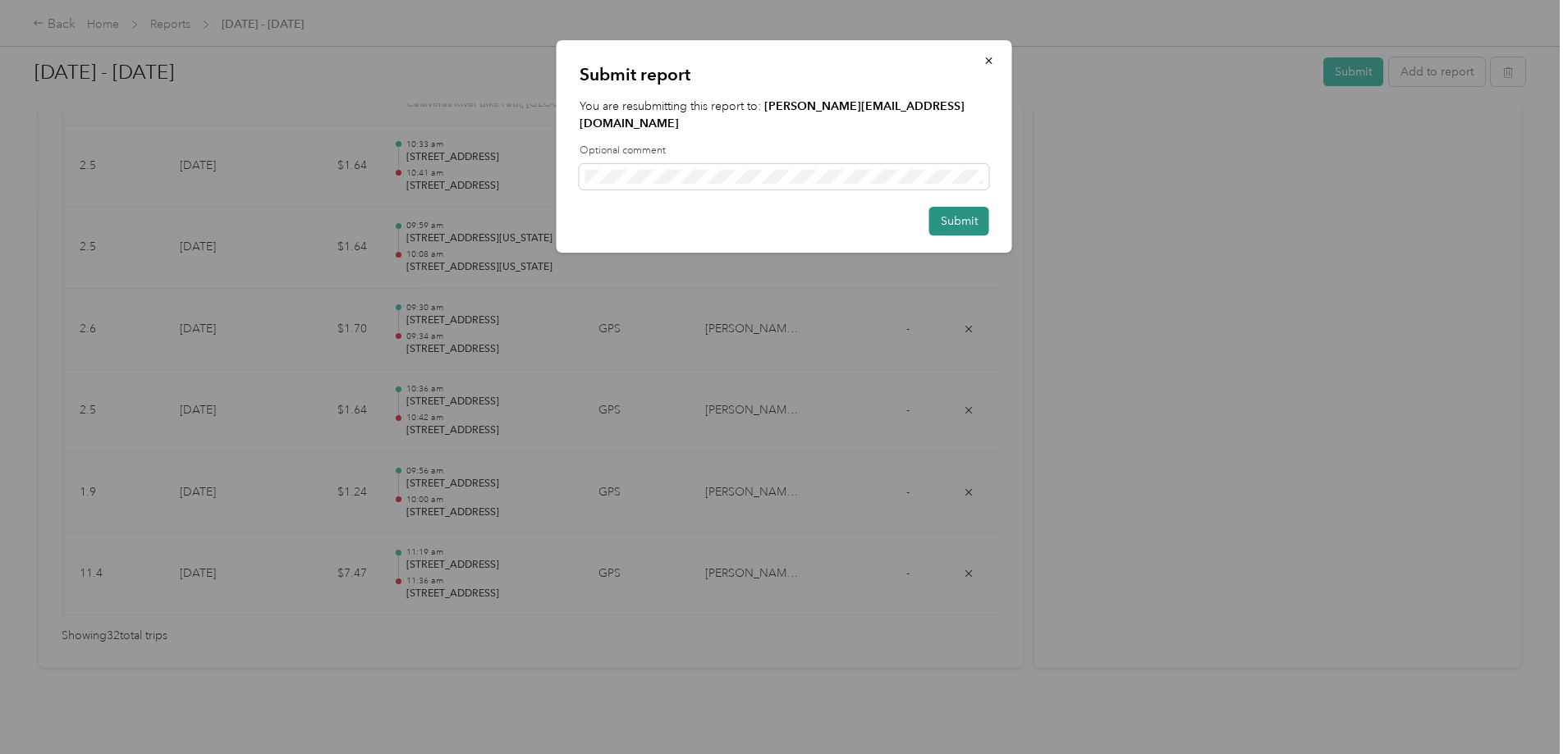
click at [944, 208] on button "Submit" at bounding box center [960, 221] width 60 height 29
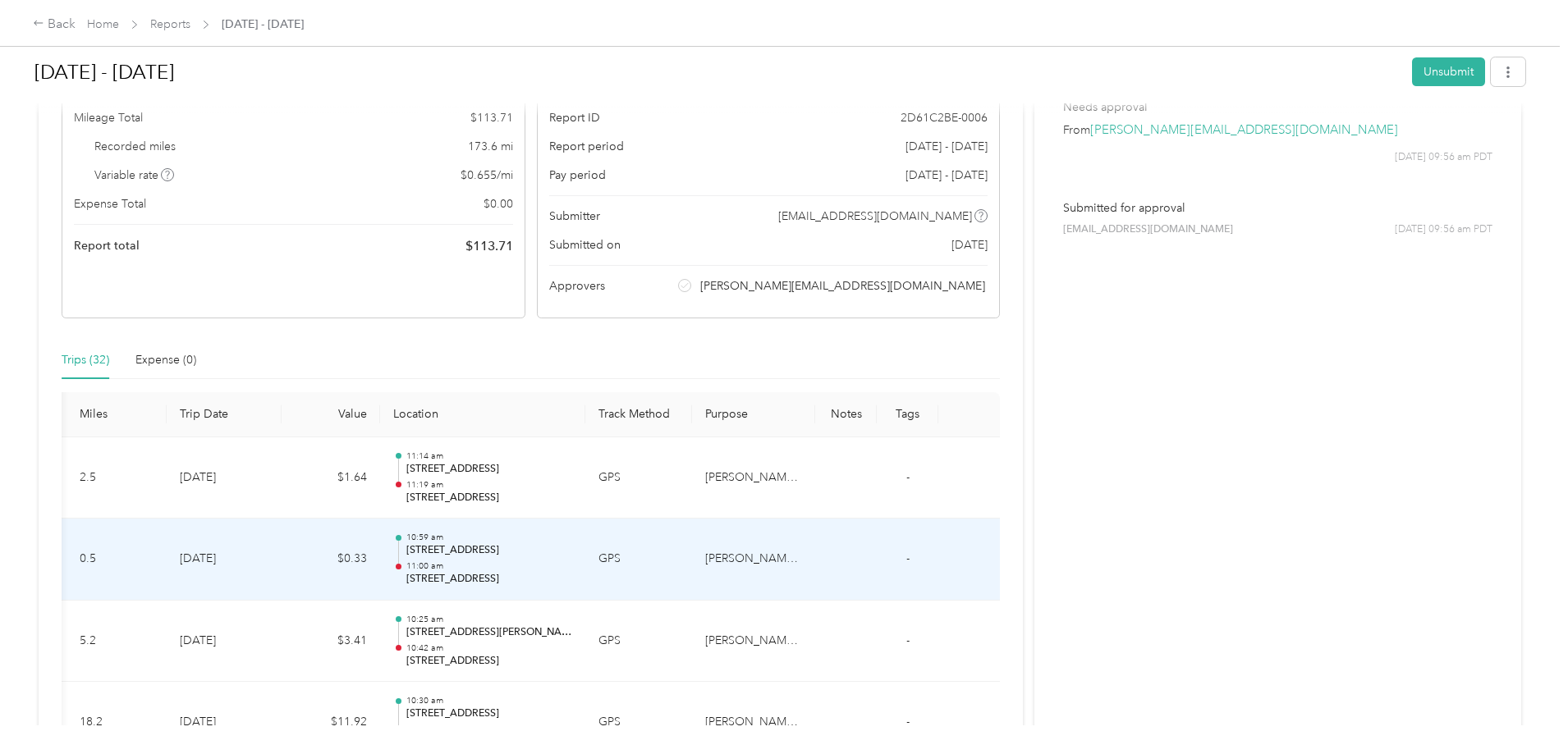
scroll to position [0, 0]
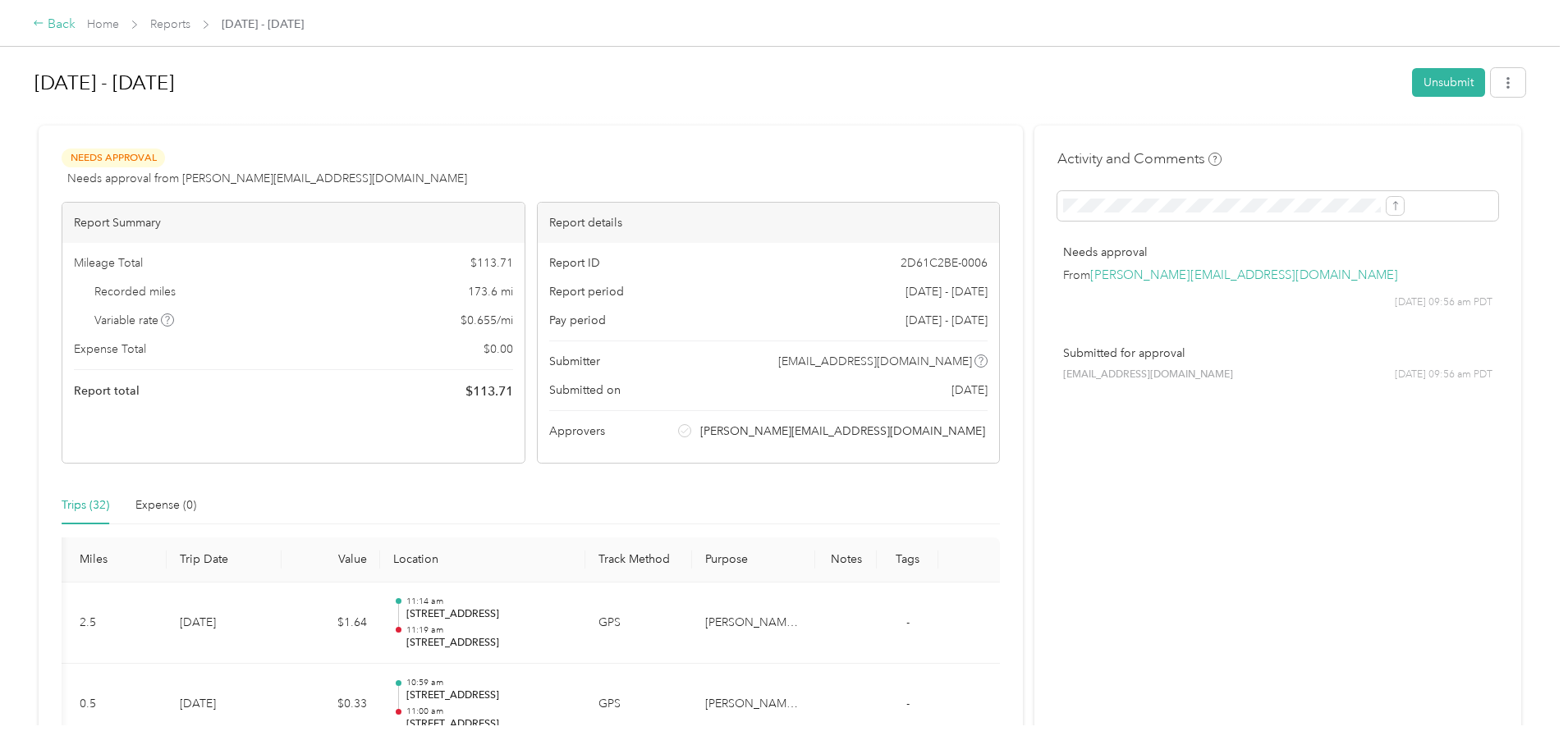
click at [44, 25] on icon at bounding box center [38, 23] width 12 height 12
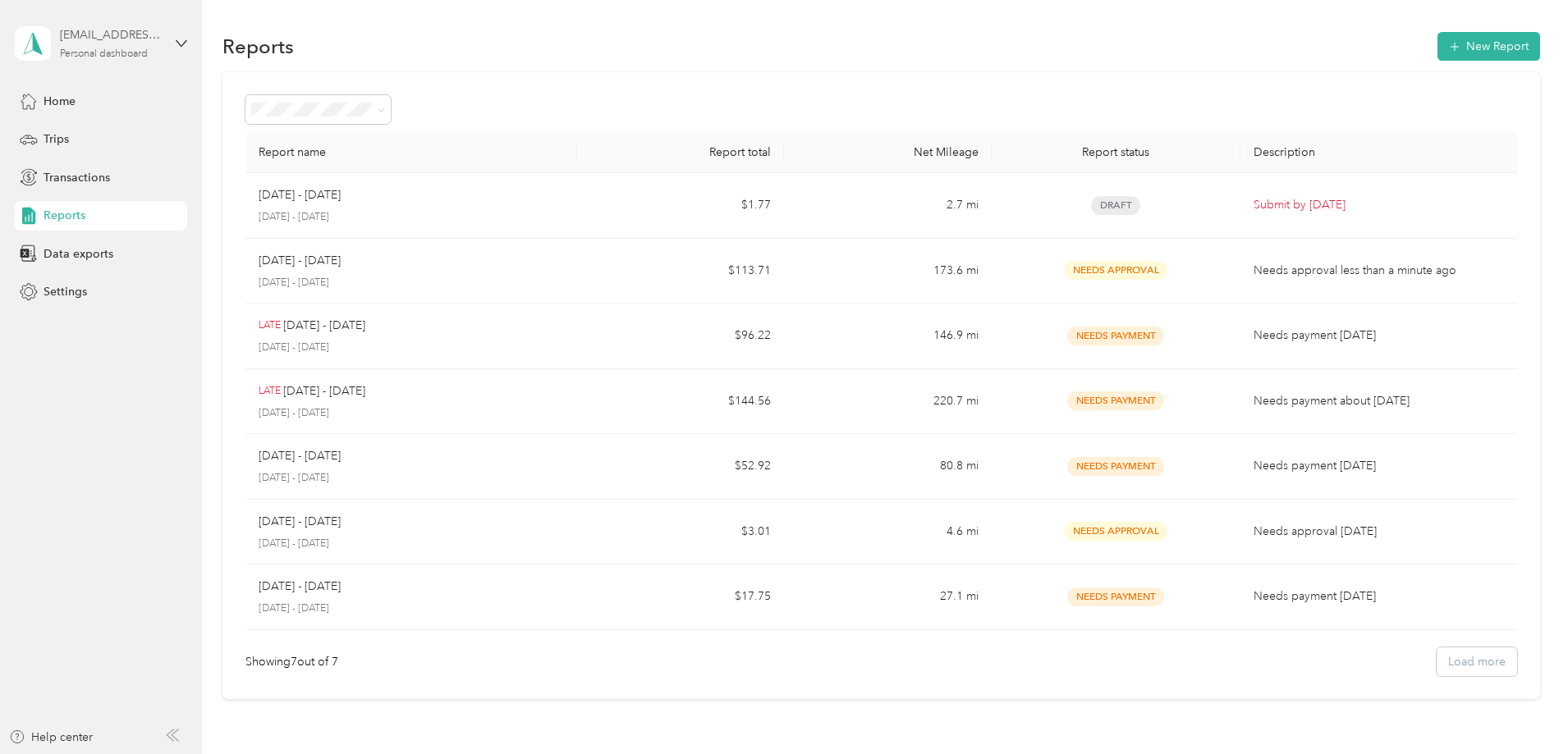
click at [150, 47] on div "[EMAIL_ADDRESS][DOMAIN_NAME] Personal dashboard" at bounding box center [111, 42] width 103 height 33
click at [120, 134] on div "Log out" at bounding box center [187, 134] width 322 height 29
